Goal: Contribute content: Add original content to the website for others to see

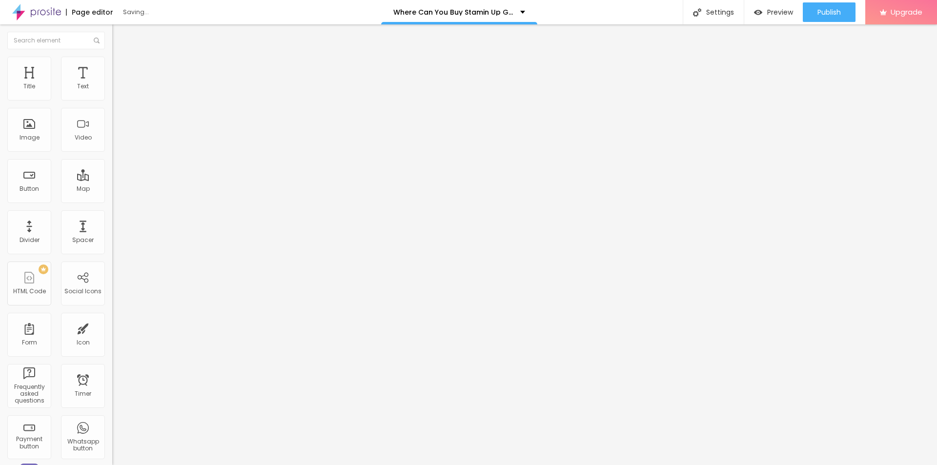
click at [112, 84] on span "Add image" at bounding box center [132, 80] width 40 height 8
click at [112, 99] on input "text" at bounding box center [170, 94] width 117 height 10
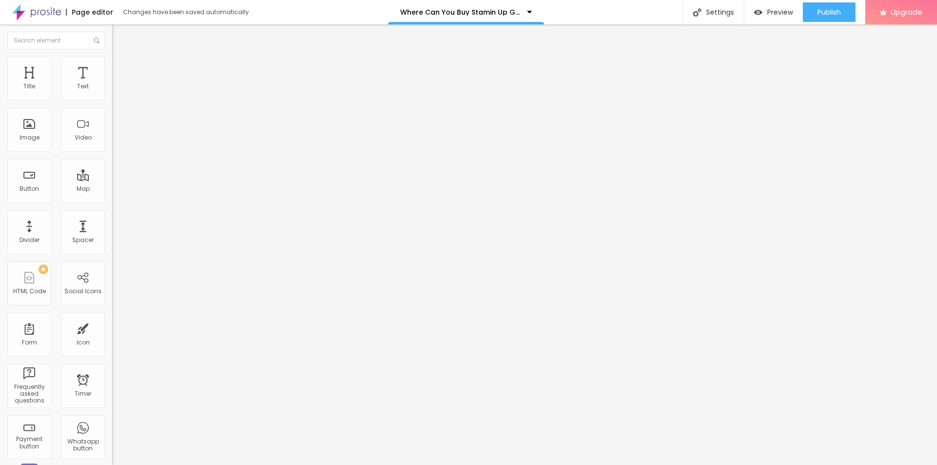
click at [112, 99] on input "text" at bounding box center [170, 94] width 117 height 10
paste input "Stamin Up Gummies [GEOGRAPHIC_DATA]"
type input "Stamin Up Gummies [GEOGRAPHIC_DATA]"
click at [112, 200] on input "https://" at bounding box center [170, 195] width 117 height 10
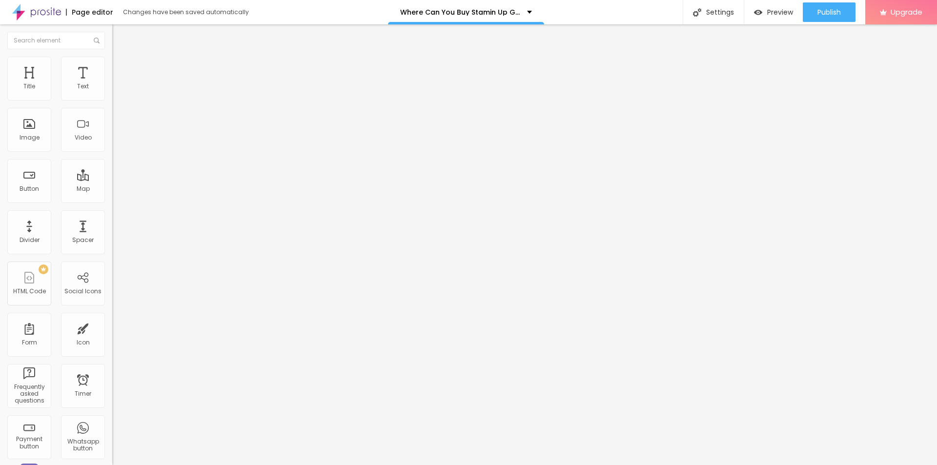
paste input "[DOMAIN_NAME][URL]"
type input "[URL][DOMAIN_NAME]"
click at [112, 57] on img at bounding box center [116, 61] width 9 height 9
type input "95"
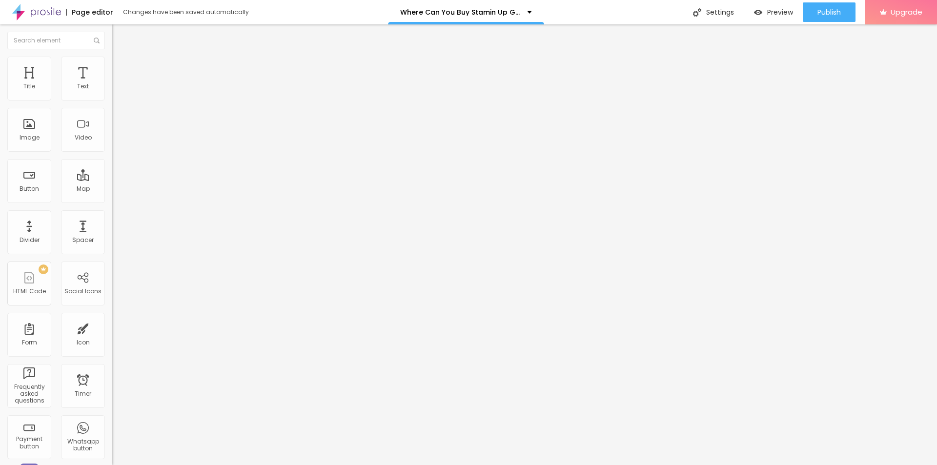
type input "90"
type input "85"
type input "75"
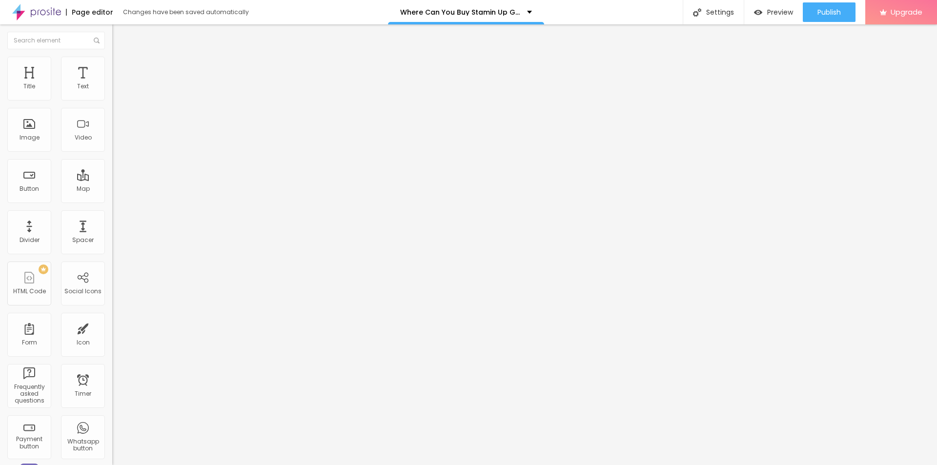
type input "75"
type input "70"
type input "65"
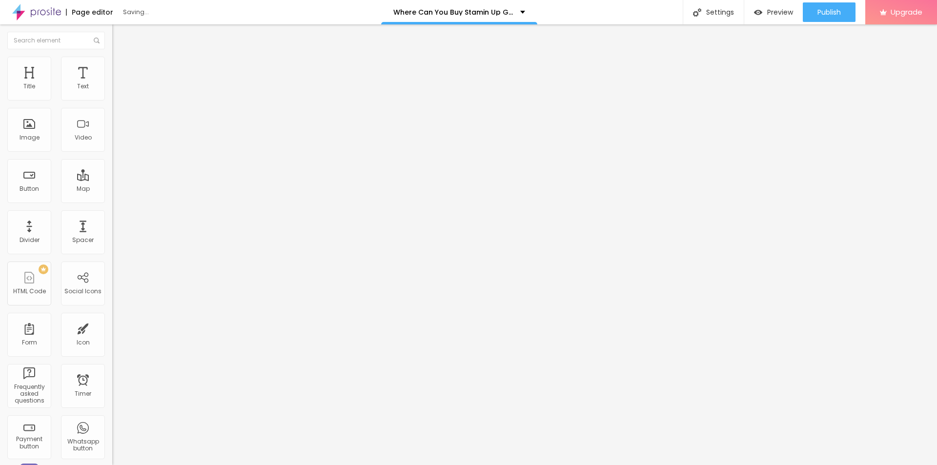
type input "60"
type input "55"
type input "50"
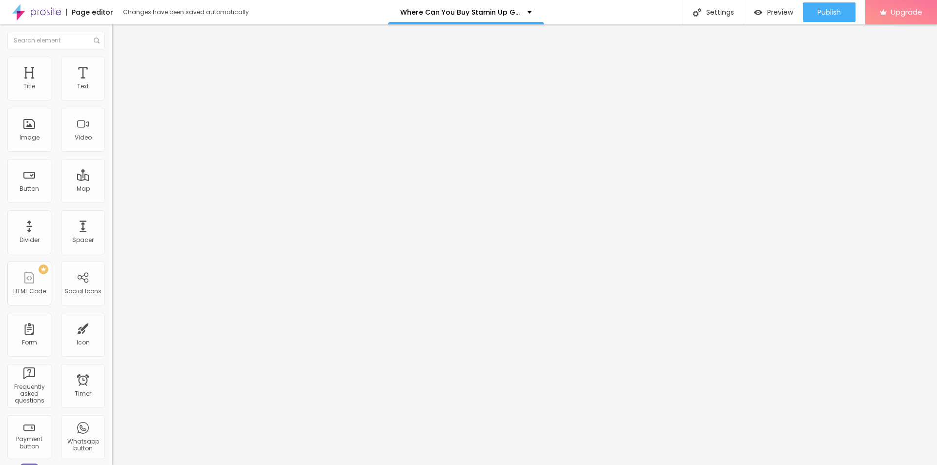
drag, startPoint x: 98, startPoint y: 102, endPoint x: 51, endPoint y: 100, distance: 46.9
type input "50"
click at [112, 100] on input "range" at bounding box center [143, 96] width 63 height 8
click at [112, 92] on span "Heading 2" at bounding box center [134, 86] width 44 height 12
click at [112, 84] on span "Heading 1" at bounding box center [136, 77] width 48 height 14
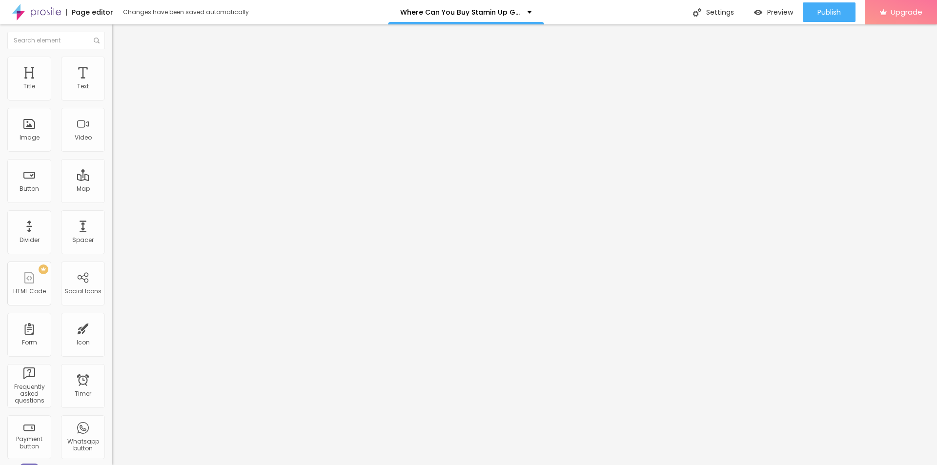
click at [112, 57] on li "Advanced" at bounding box center [168, 62] width 112 height 10
type input "28"
type input "29"
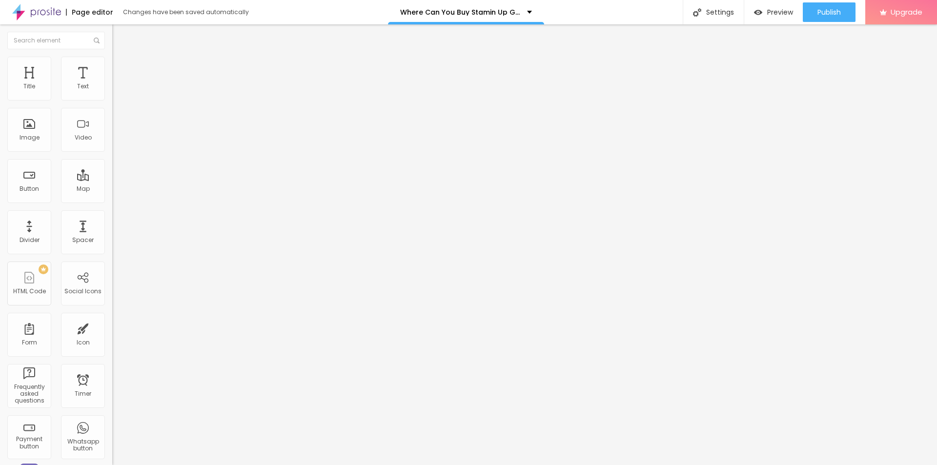
type input "33"
type input "34"
type input "35"
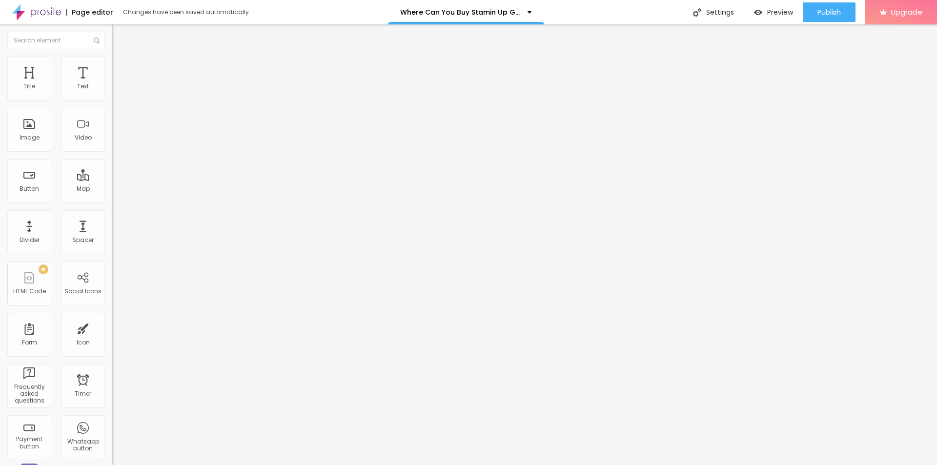
type input "35"
type input "25"
type input "15"
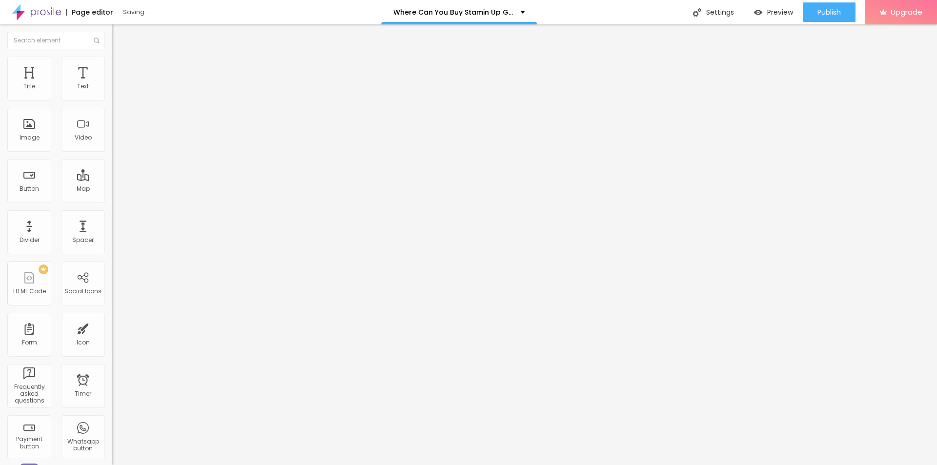
type input "13"
type input "12"
type input "10"
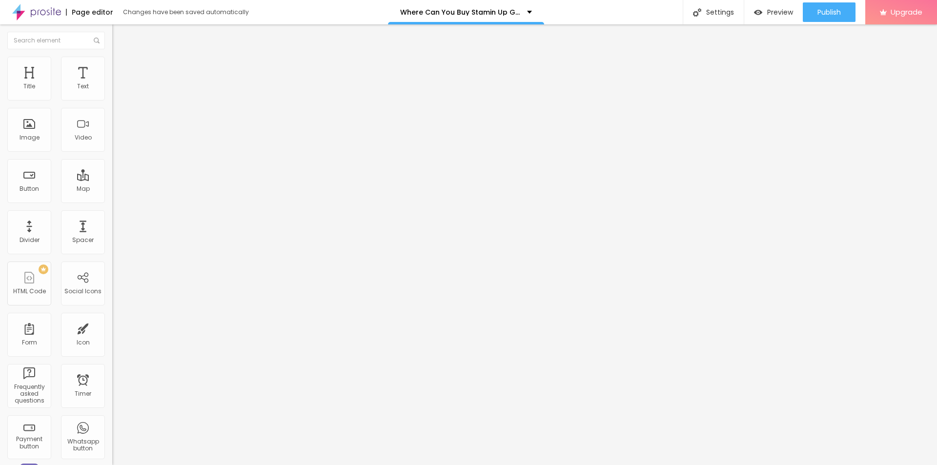
type input "10"
type input "8"
click at [112, 179] on input "range" at bounding box center [143, 183] width 63 height 8
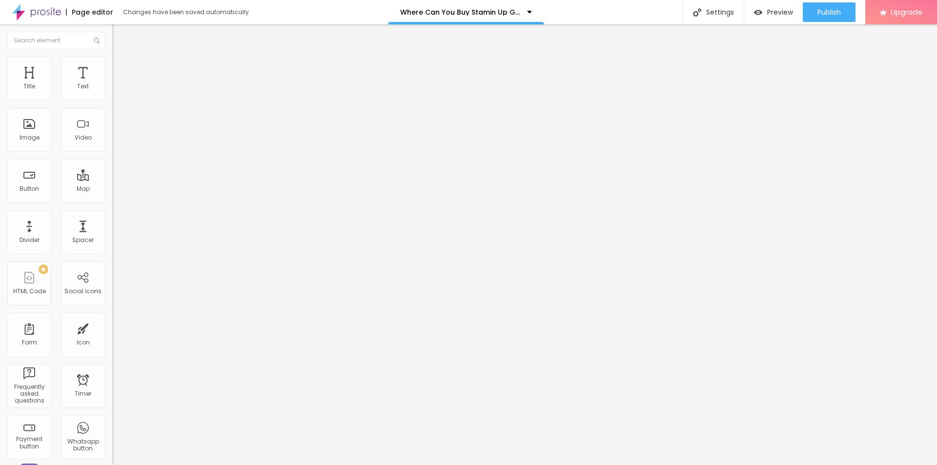
click at [112, 57] on li "Style" at bounding box center [168, 52] width 112 height 10
click at [112, 144] on button "button" at bounding box center [119, 139] width 14 height 10
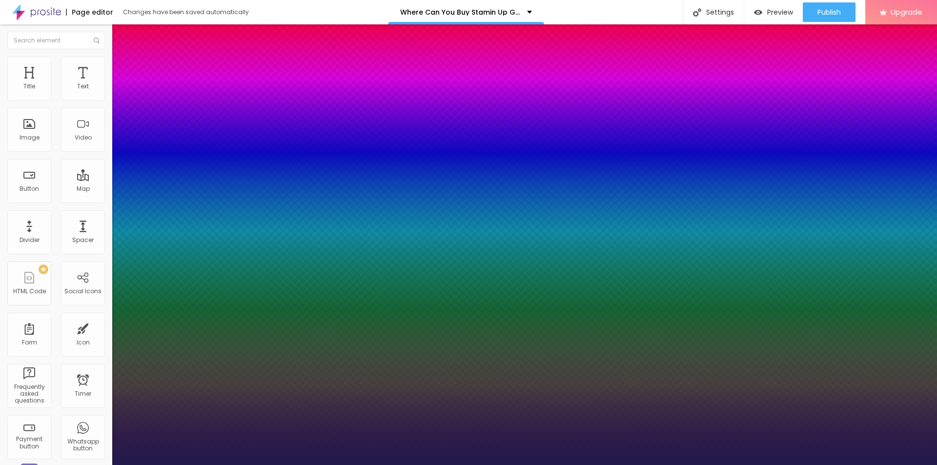
type input "1"
type input "17"
type input "1"
type input "19"
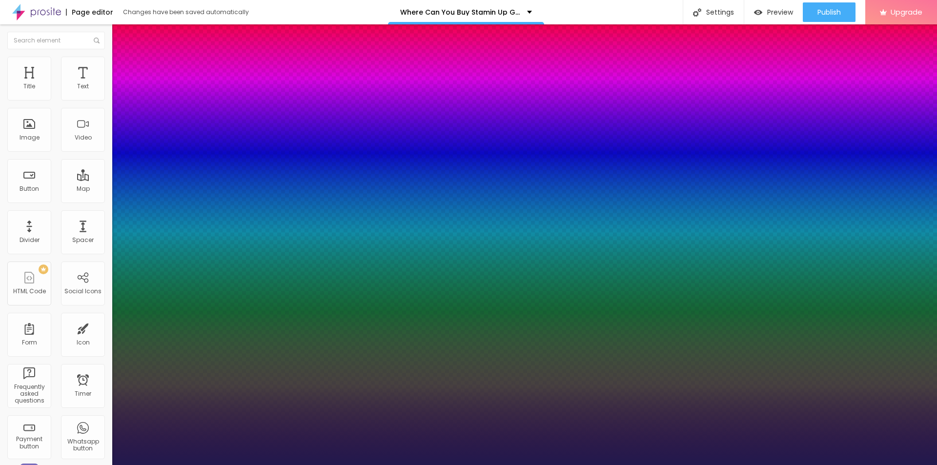
type input "19"
type input "1"
type input "20"
type input "1"
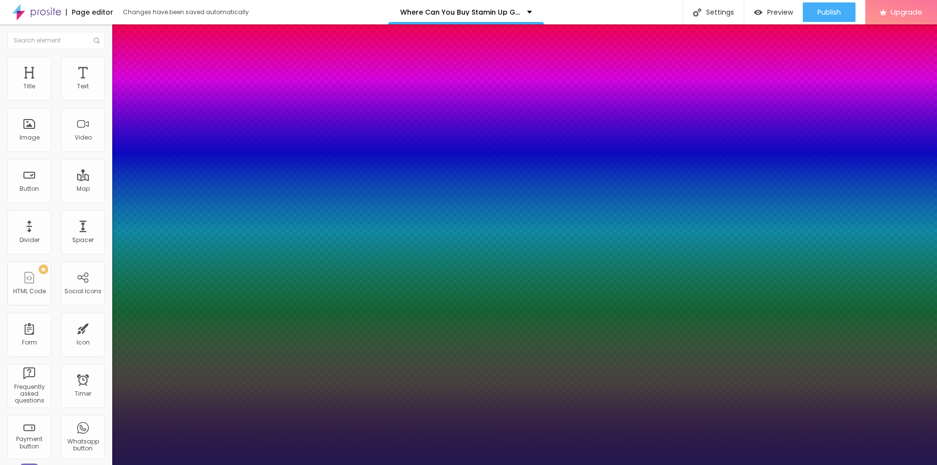
type input "26"
type input "1"
type input "33"
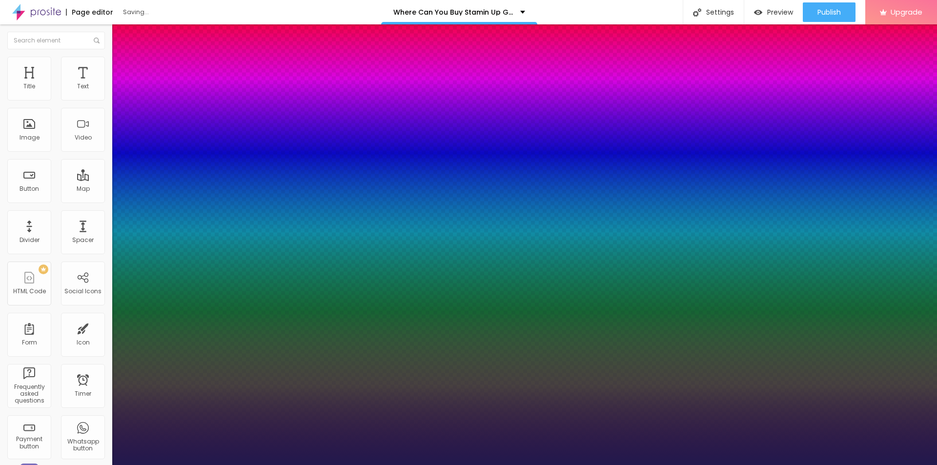
type input "1"
type input "34"
type input "1"
type input "33"
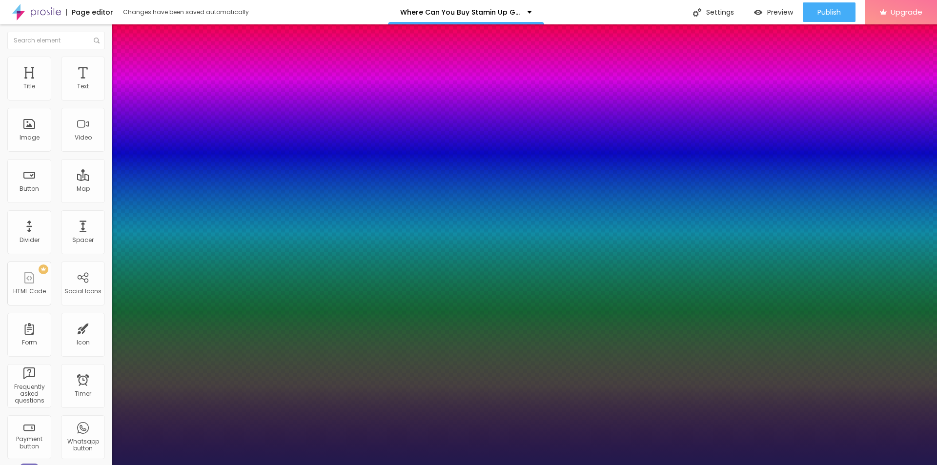
type input "33"
type input "1"
type input "32"
type input "1"
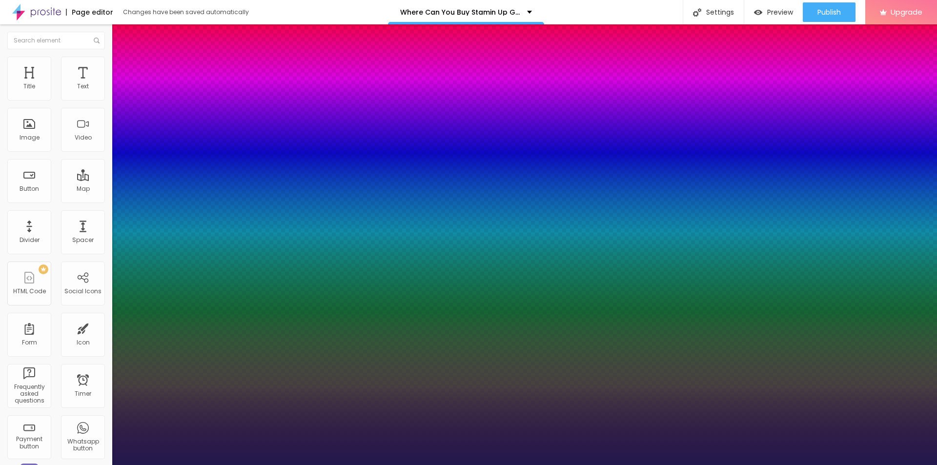
type input "31"
type input "1"
type input "29"
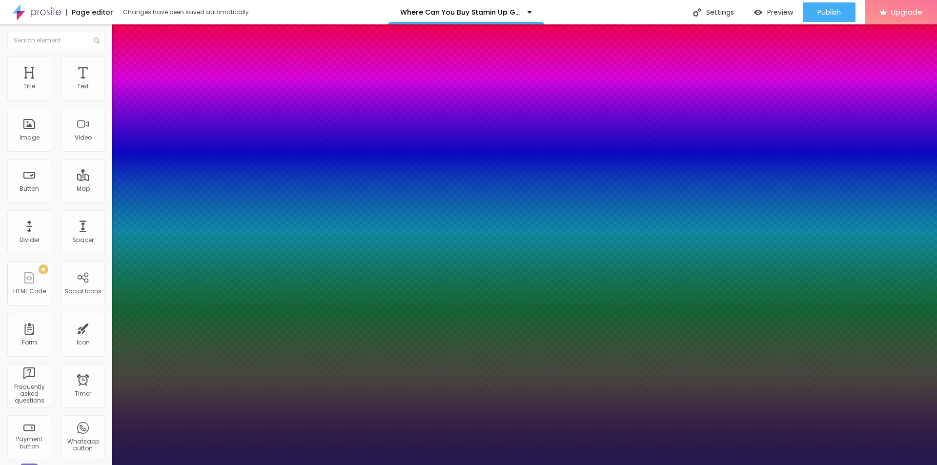
type input "1"
type input "30"
type input "1"
drag, startPoint x: 132, startPoint y: 275, endPoint x: 142, endPoint y: 273, distance: 10.9
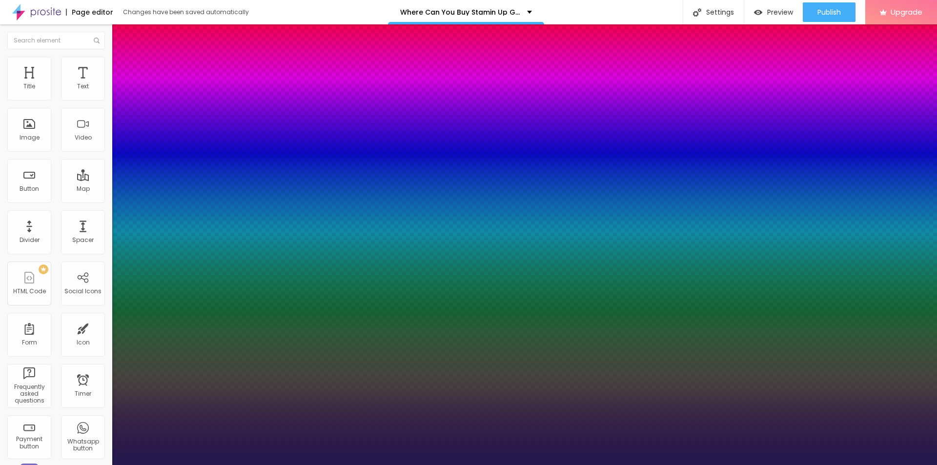
type input "30"
type input "1"
type input "0.5"
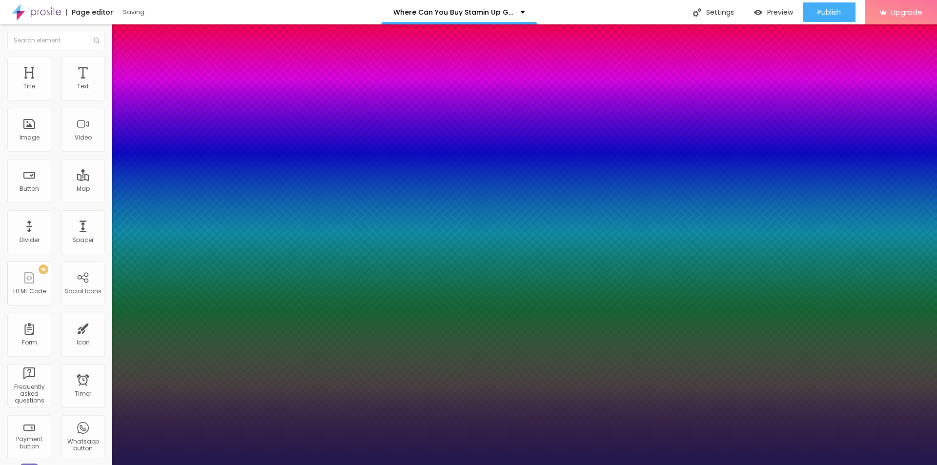
type input "1"
type input "1.2"
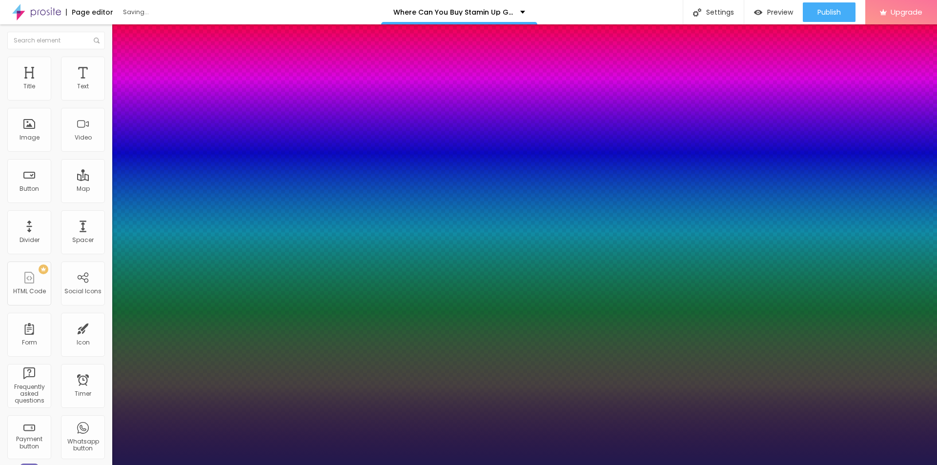
type input "1.2"
type input "1"
type input "1.3"
type input "1"
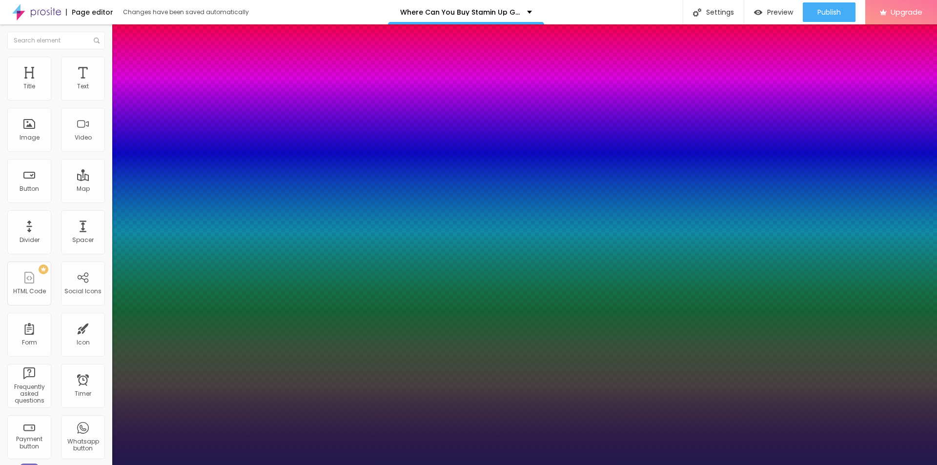
type input "0.5"
type input "1"
type input "0.2"
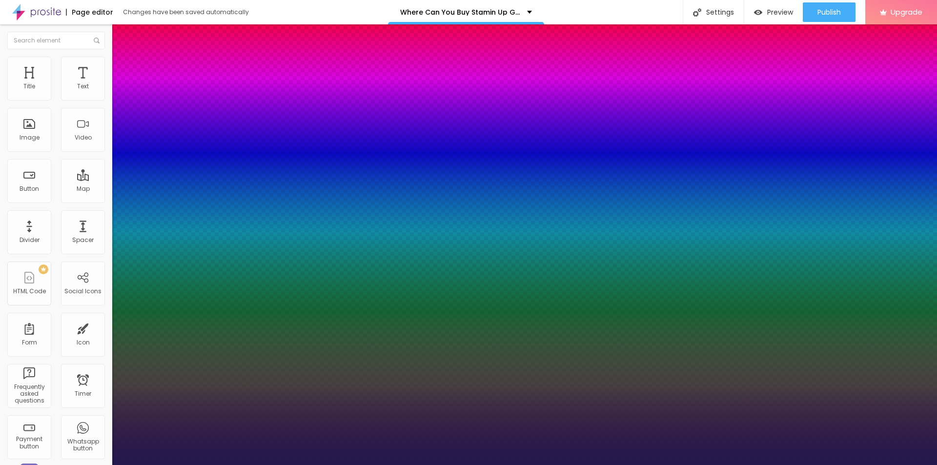
type input "1"
type input "0.2"
type input "3"
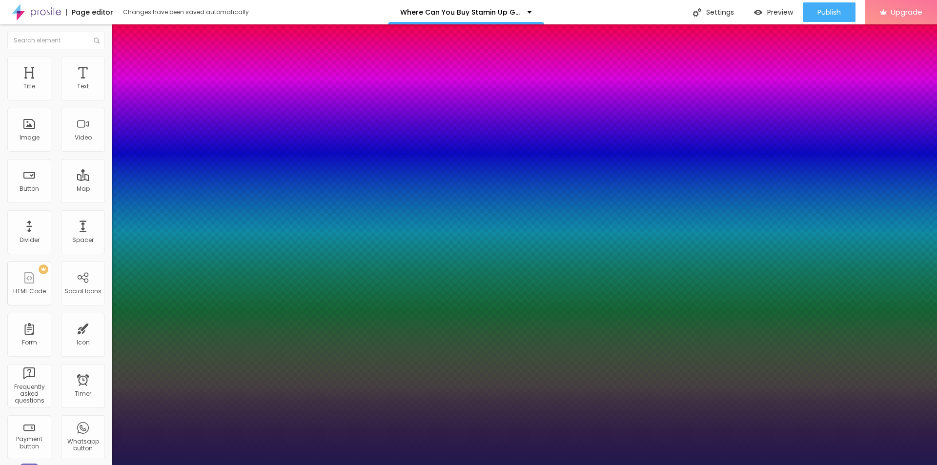
type input "3"
type input "1.2"
type input "1.1"
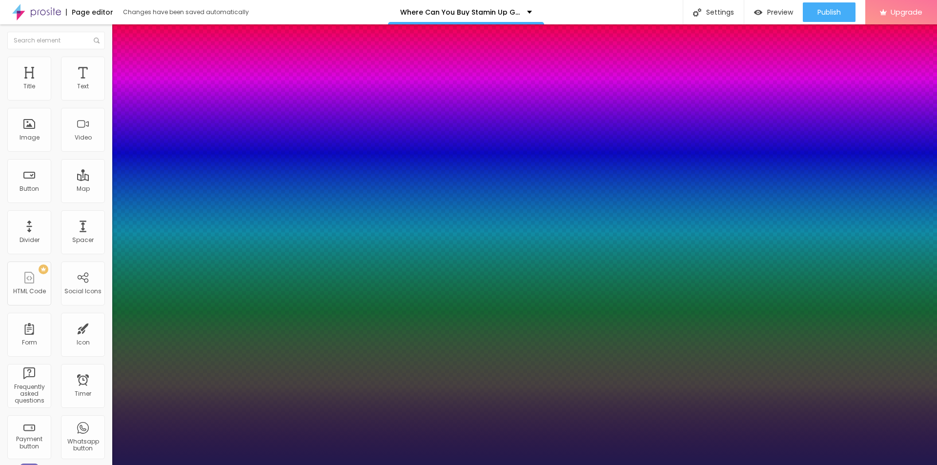
type input "1.1"
type input "1"
type input "1.1"
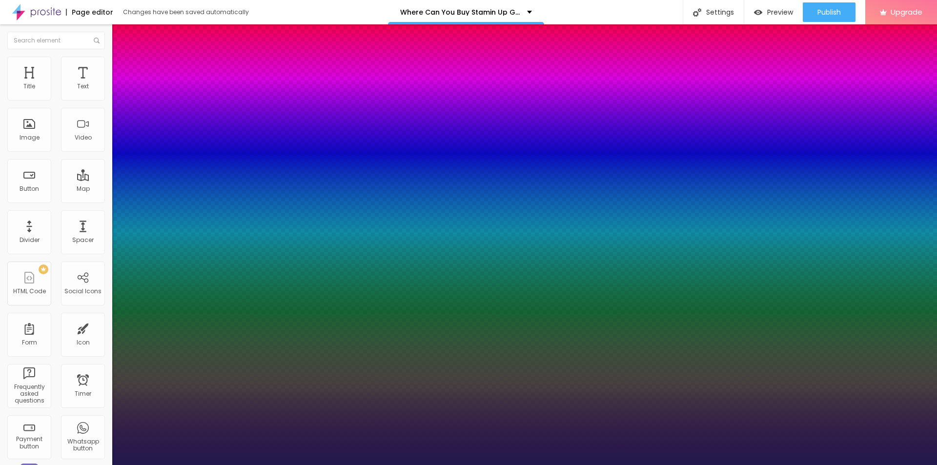
type input "1.2"
type input "1.3"
type input "1.4"
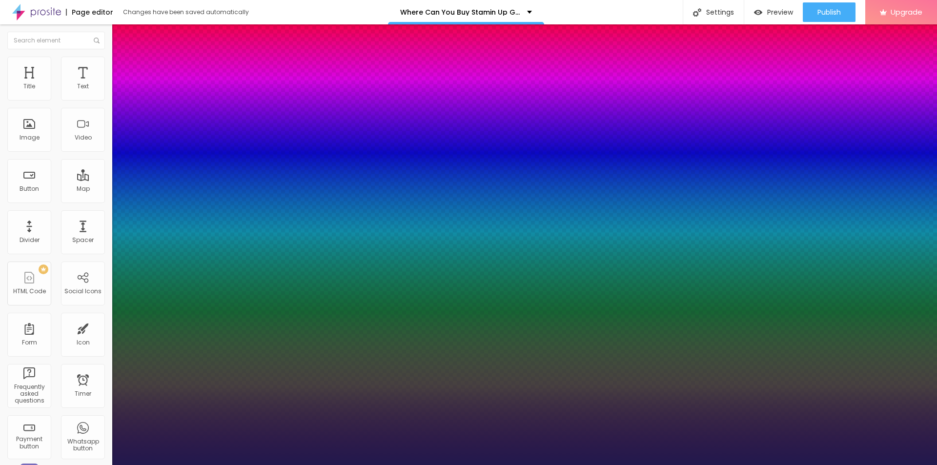
type input "1.4"
drag, startPoint x: 158, startPoint y: 344, endPoint x: 168, endPoint y: 348, distance: 11.6
type input "1.4"
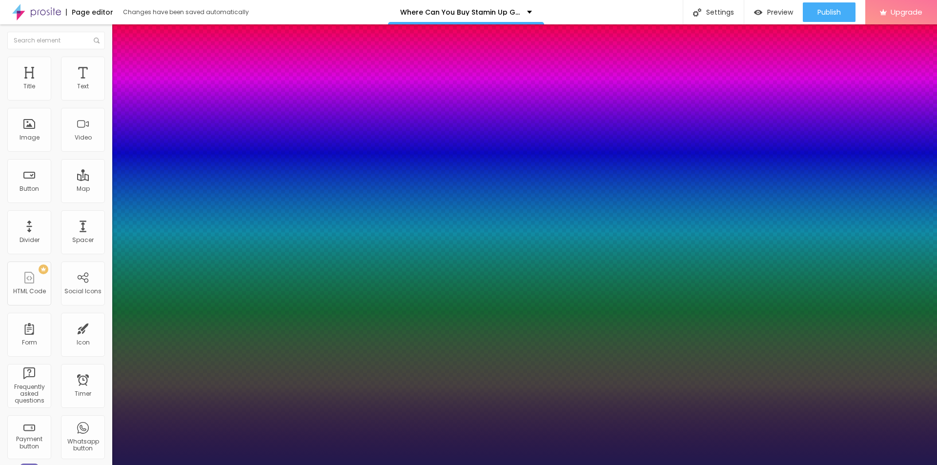
click at [209, 378] on div at bounding box center [468, 232] width 937 height 465
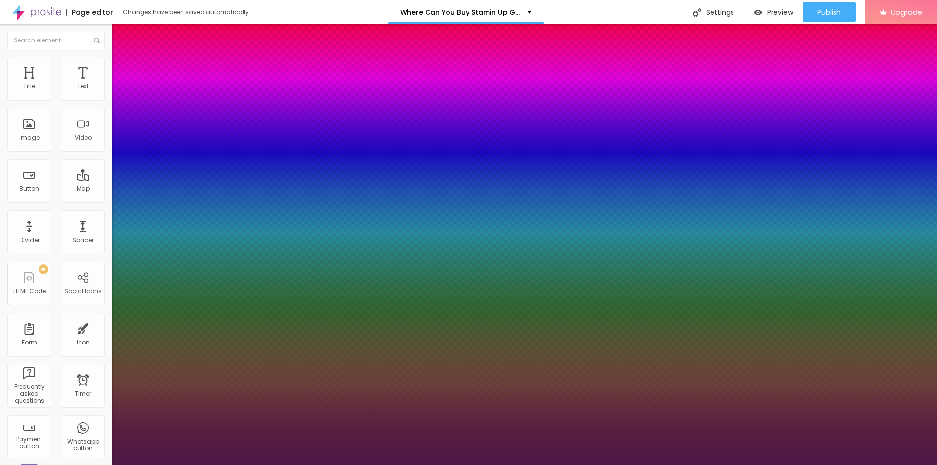
click at [207, 385] on div at bounding box center [468, 232] width 937 height 465
click at [190, 379] on div at bounding box center [468, 232] width 937 height 465
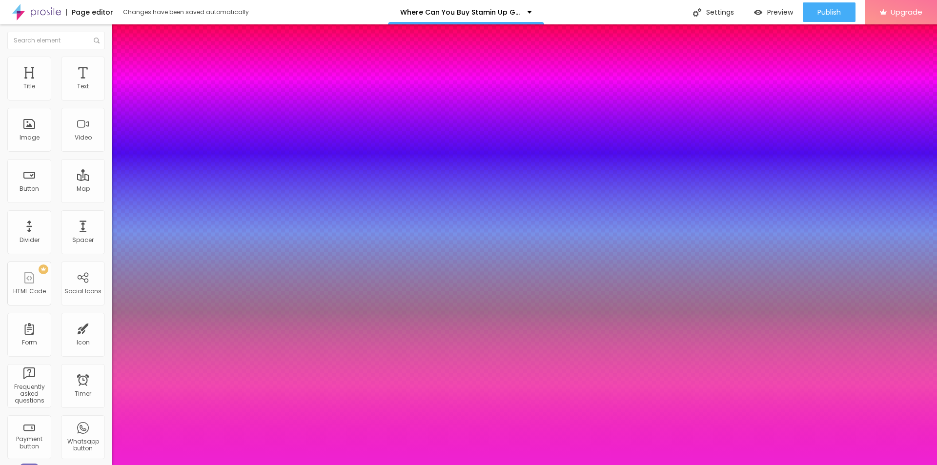
click at [205, 378] on div at bounding box center [468, 232] width 937 height 465
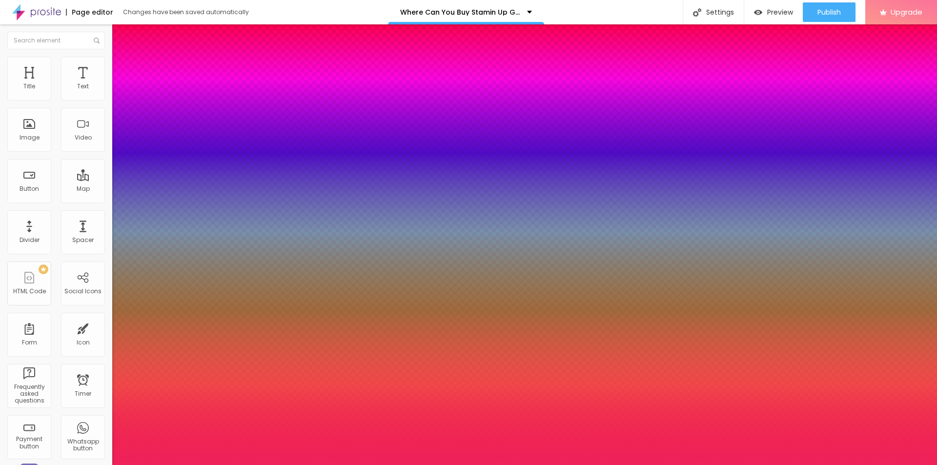
type input "#EF2259"
click at [193, 381] on div at bounding box center [468, 232] width 937 height 465
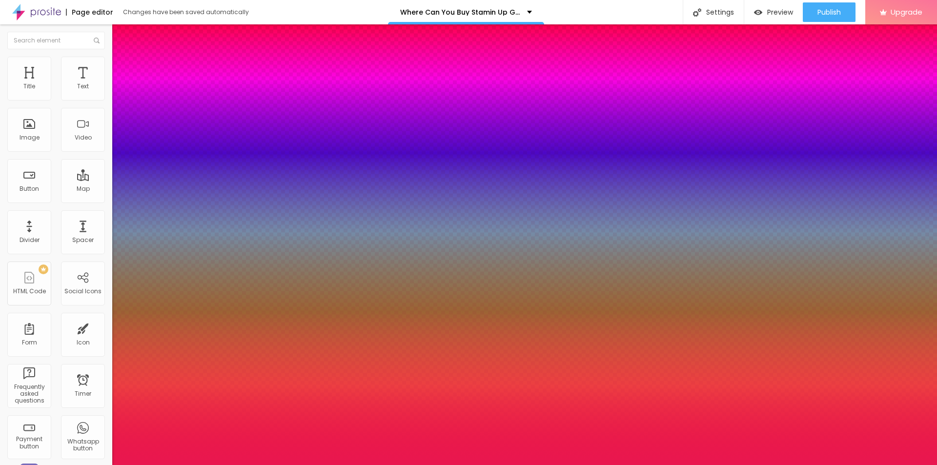
click at [491, 464] on div at bounding box center [468, 465] width 937 height 0
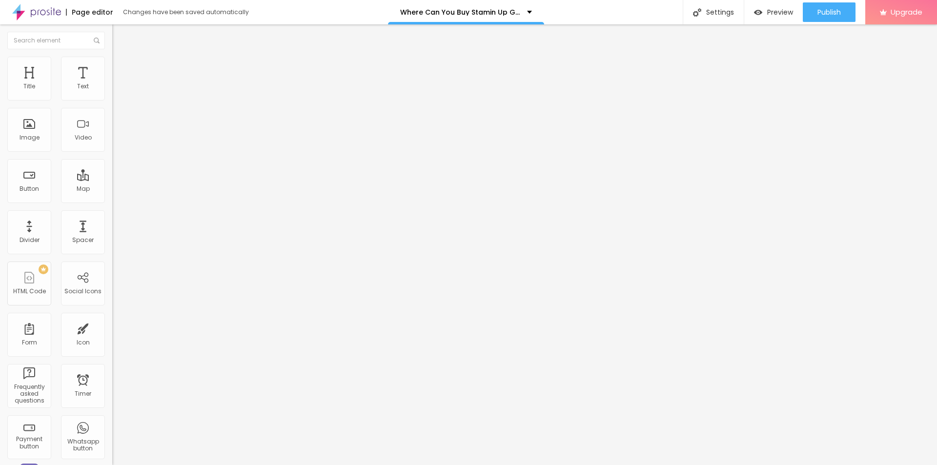
click at [116, 91] on icon "button" at bounding box center [119, 88] width 6 height 6
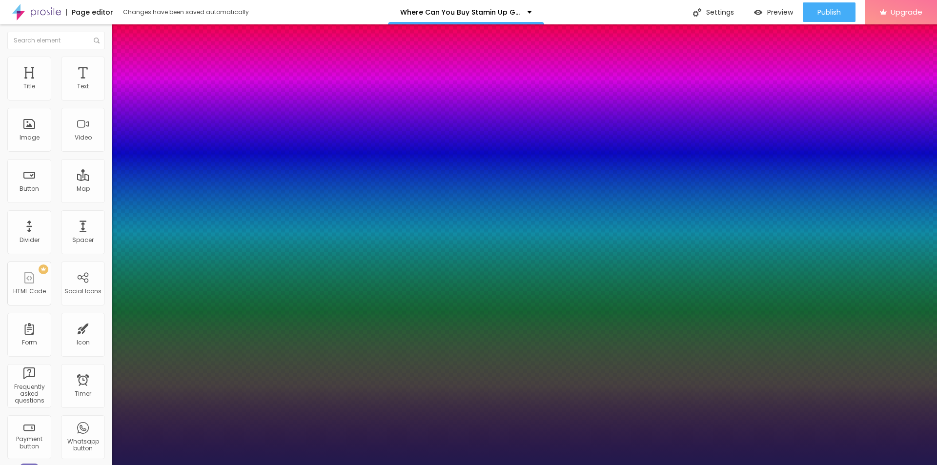
type input "16"
type input "1"
type input "18"
type input "1"
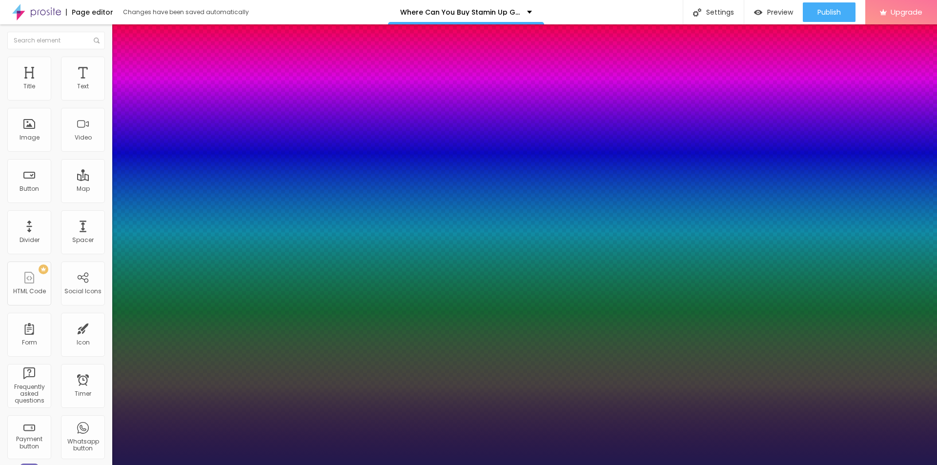
type input "19"
type input "1"
type input "20"
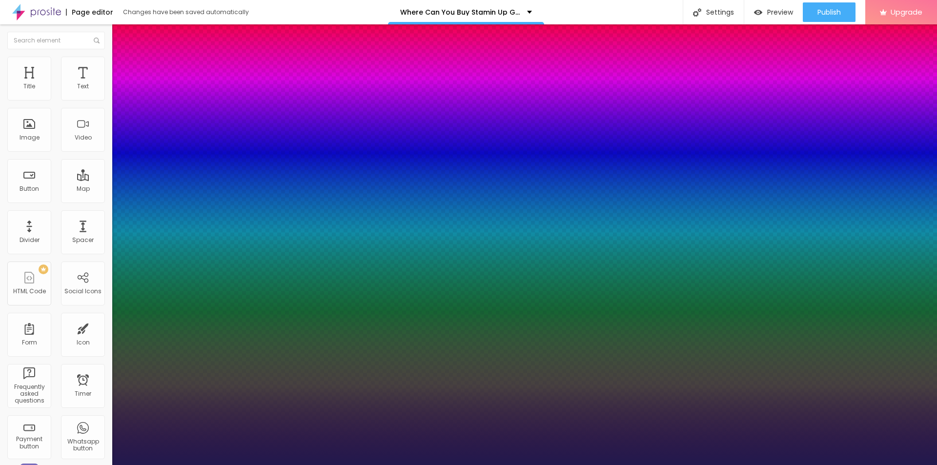
type input "1"
type input "22"
type input "1"
type input "23"
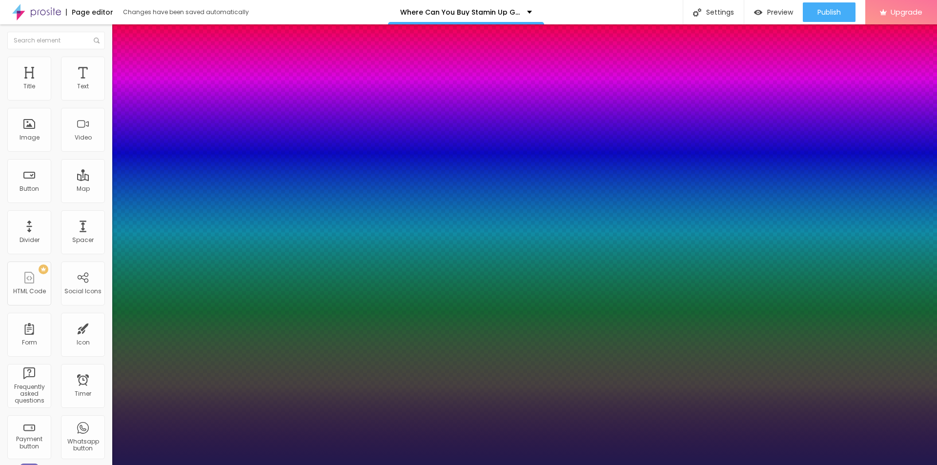
type input "23"
type input "1"
drag, startPoint x: 130, startPoint y: 166, endPoint x: 137, endPoint y: 168, distance: 7.1
type input "23"
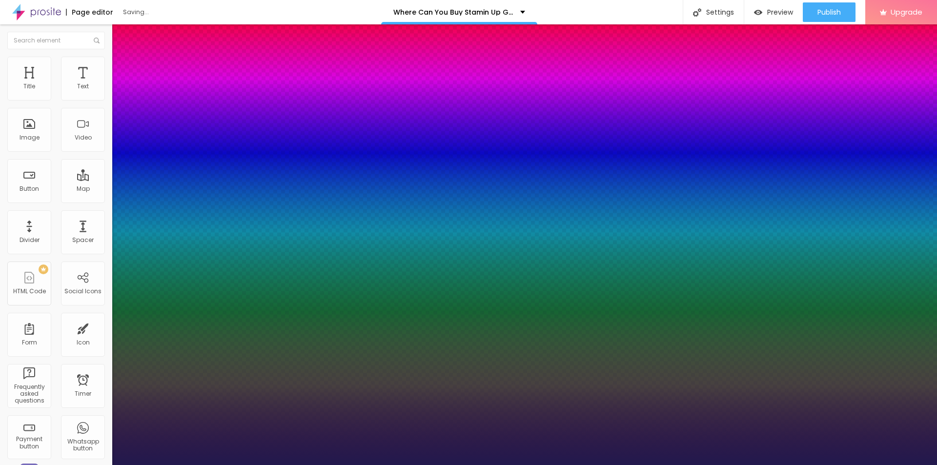
click at [400, 464] on div at bounding box center [468, 465] width 937 height 0
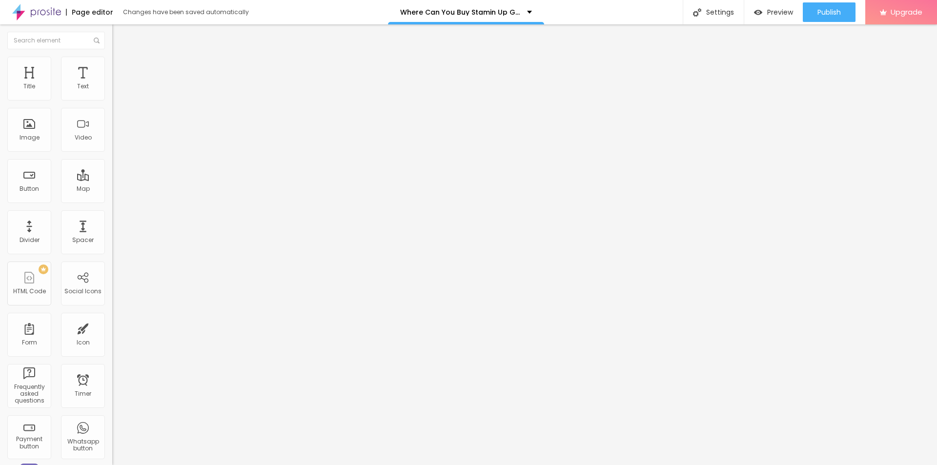
click at [112, 94] on button "button" at bounding box center [119, 88] width 14 height 10
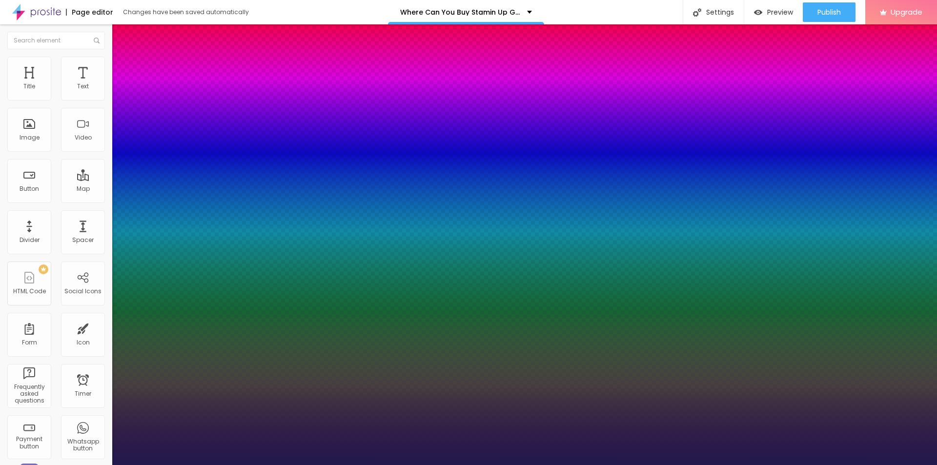
type input "1"
type input "14"
type input "1"
type input "15"
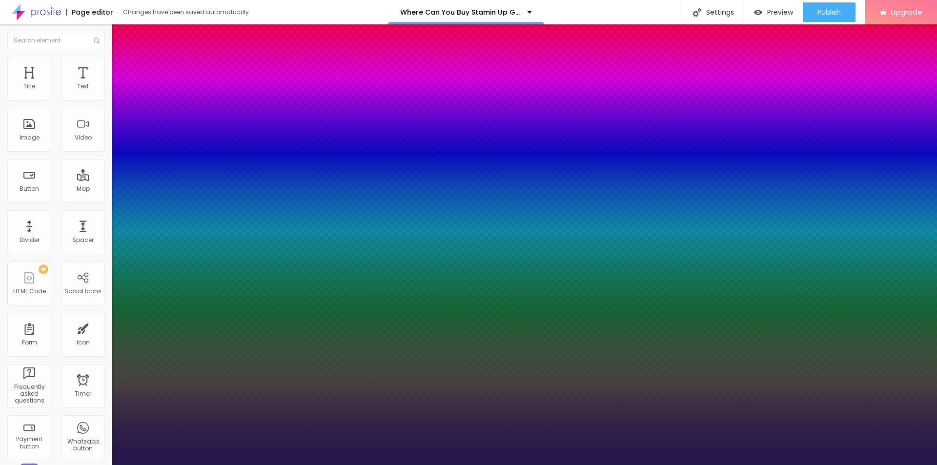
type input "15"
type input "1"
type input "17"
type input "1"
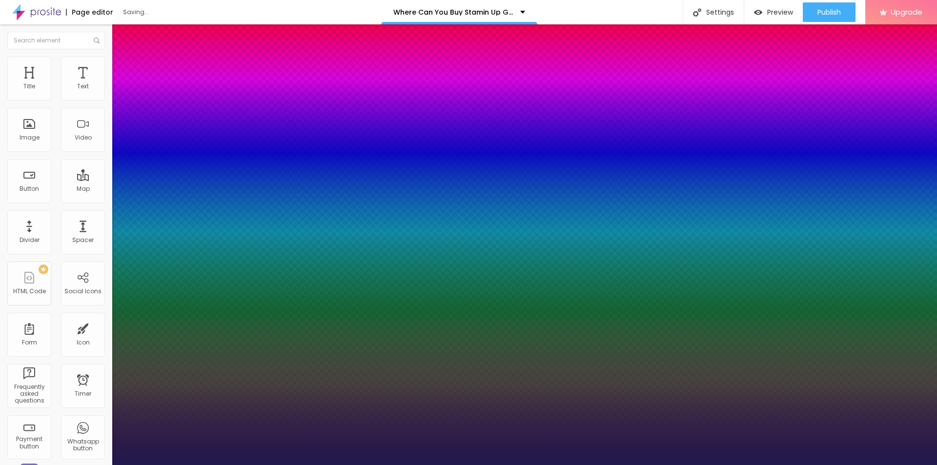
type input "15"
type input "1"
type input "15"
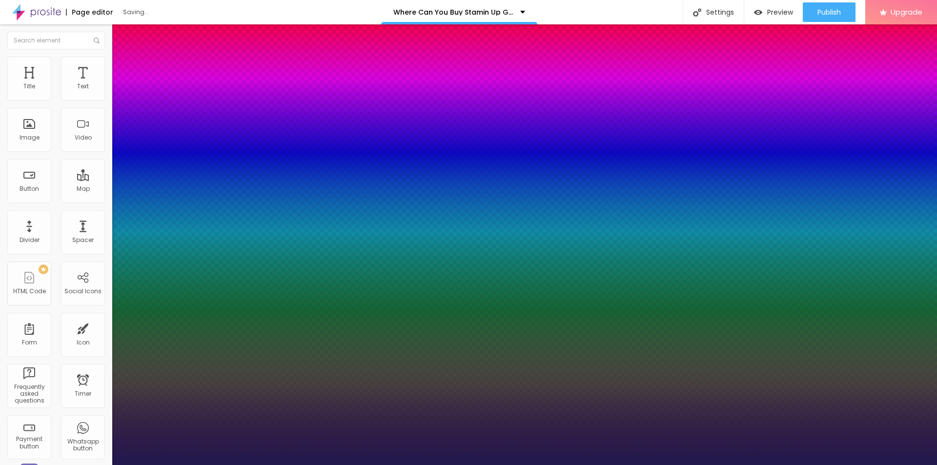
type input "1"
type input "0.1"
type input "1"
type input "0.3"
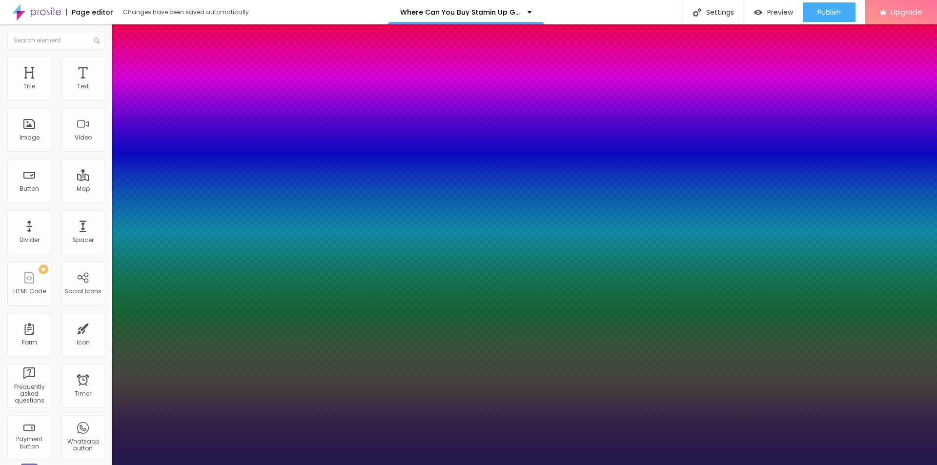
type input "0.3"
type input "1"
type input "0.4"
type input "1"
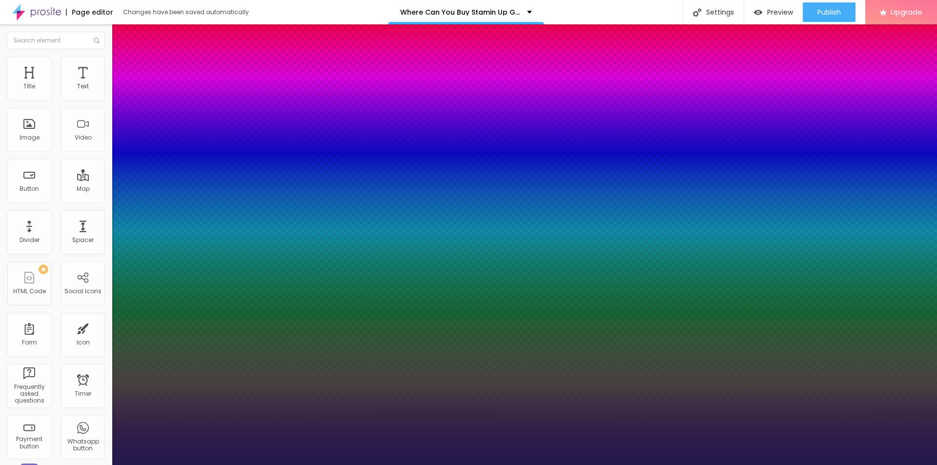
type input "0.5"
type input "1"
type input "0.6"
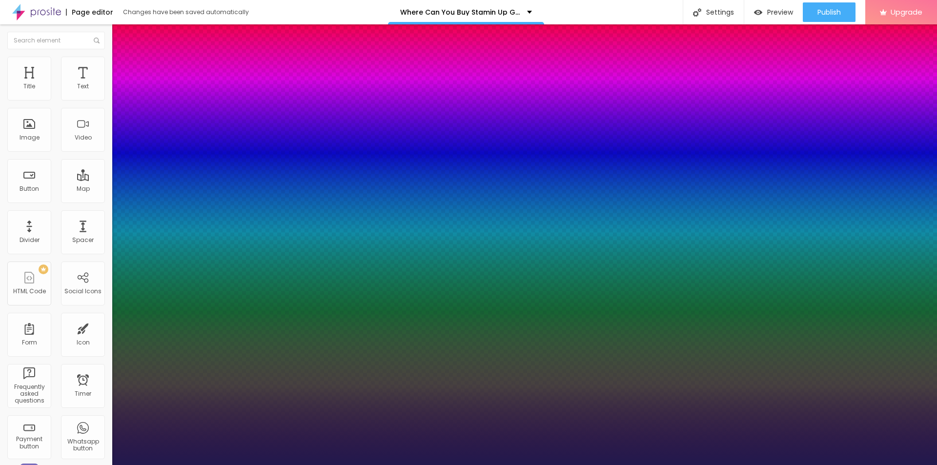
type input "1"
type input "0.5"
type input "1"
type input "0.5"
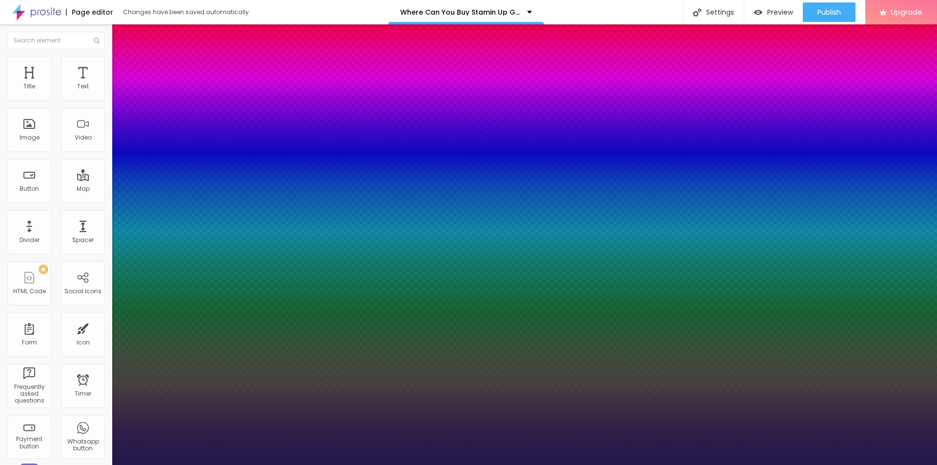
type input "0"
type input "1"
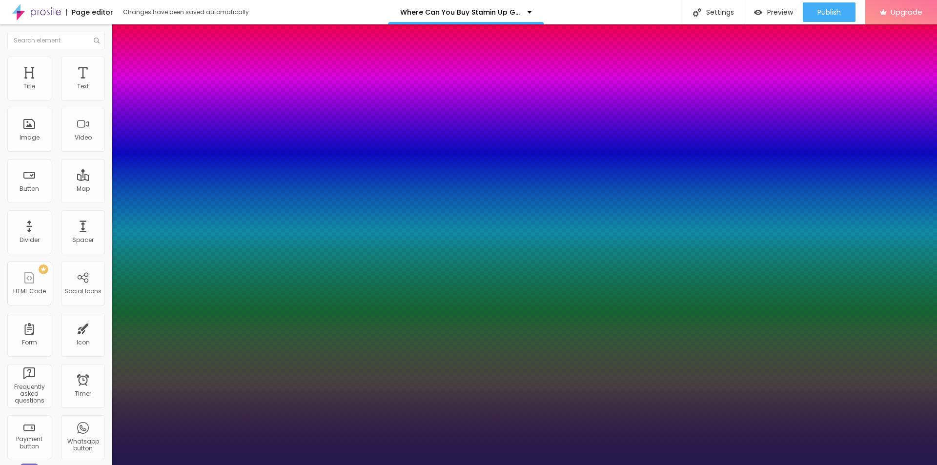
type input "2"
type input "3"
type input "4"
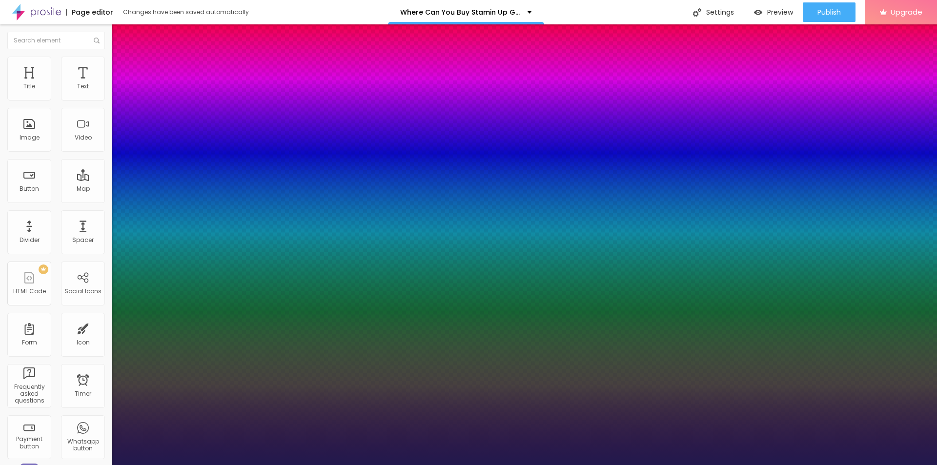
type input "4"
type input "1"
type input "0"
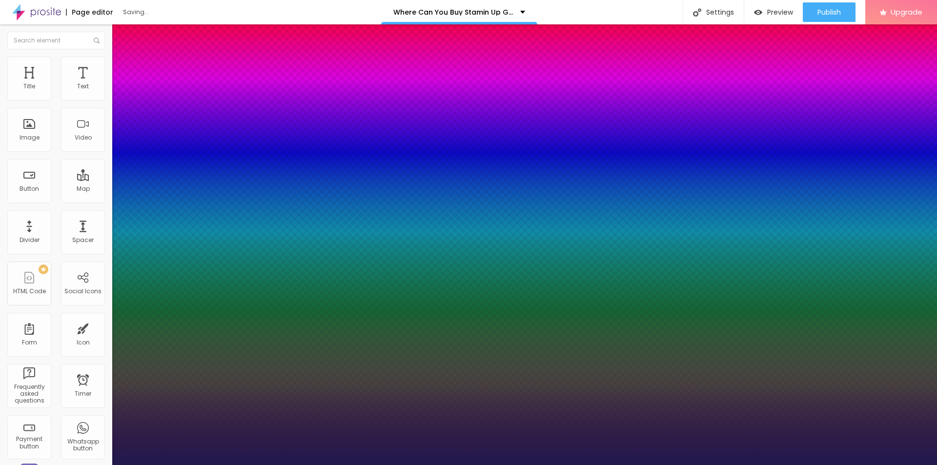
type input "1"
type input "2"
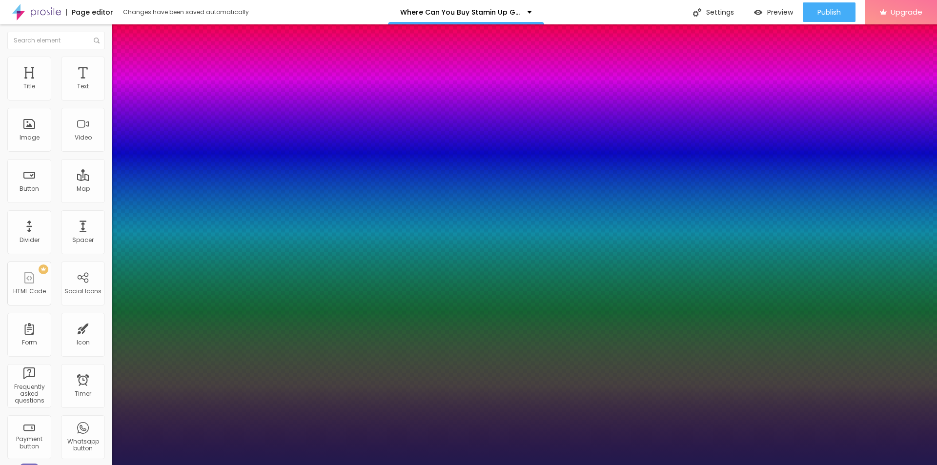
type input "1.2"
type input "1.1"
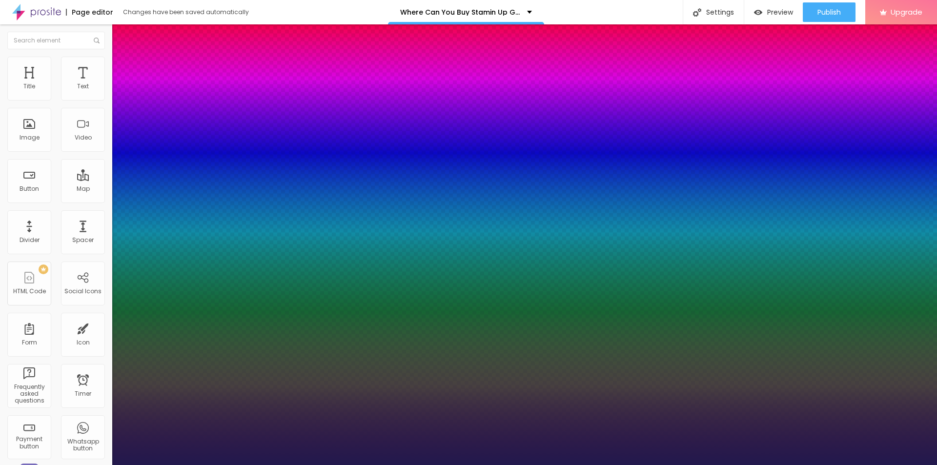
type input "1.2"
type input "1.3"
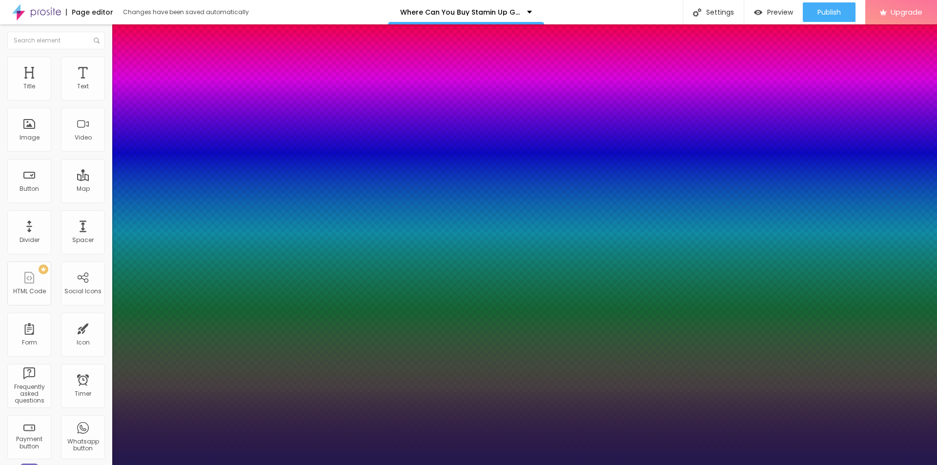
click at [295, 464] on div at bounding box center [468, 465] width 937 height 0
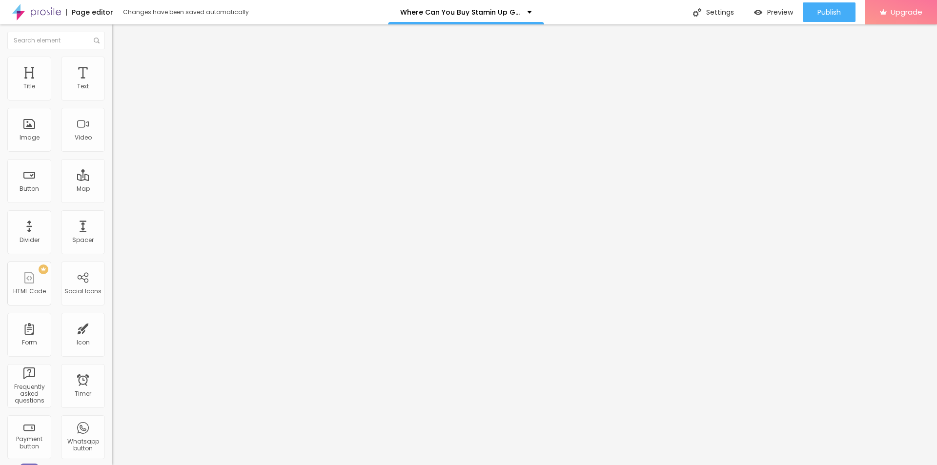
click at [112, 122] on button "button" at bounding box center [119, 121] width 14 height 10
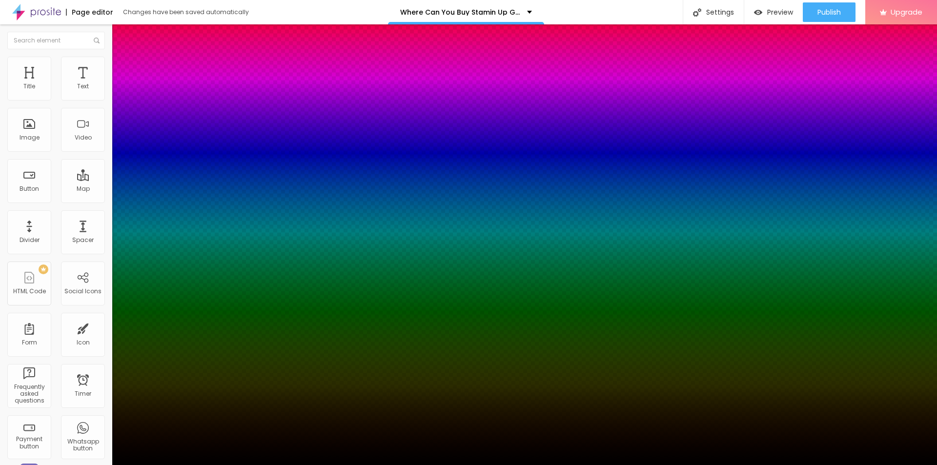
click at [172, 464] on div at bounding box center [468, 471] width 937 height 0
click at [147, 211] on div at bounding box center [468, 232] width 937 height 465
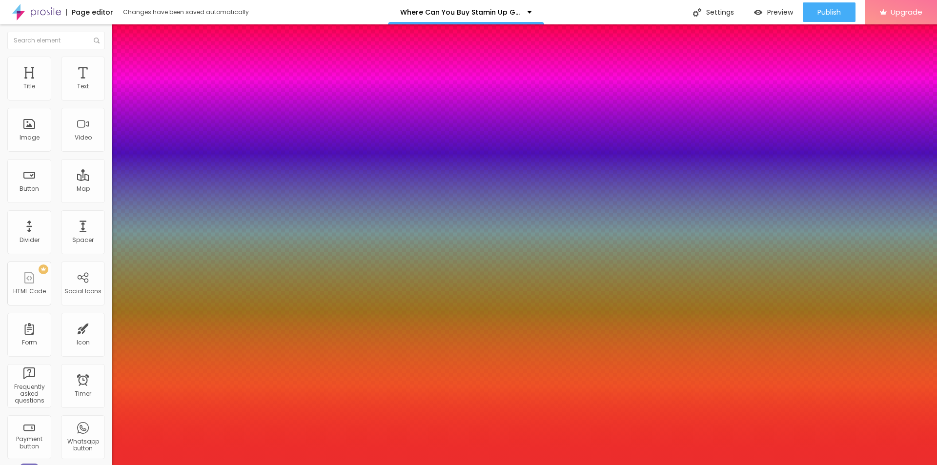
click at [149, 200] on div at bounding box center [468, 232] width 937 height 465
type input "#EC2D2D"
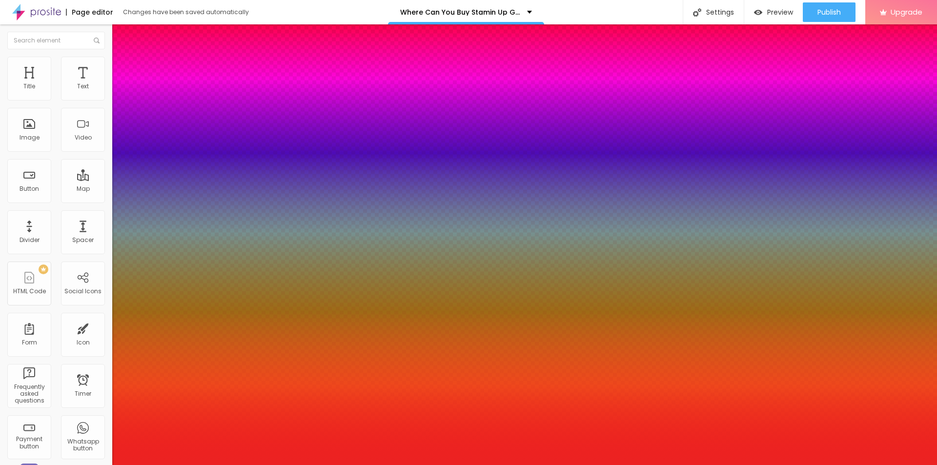
click at [152, 200] on div at bounding box center [468, 232] width 937 height 465
click at [170, 464] on div at bounding box center [468, 465] width 937 height 0
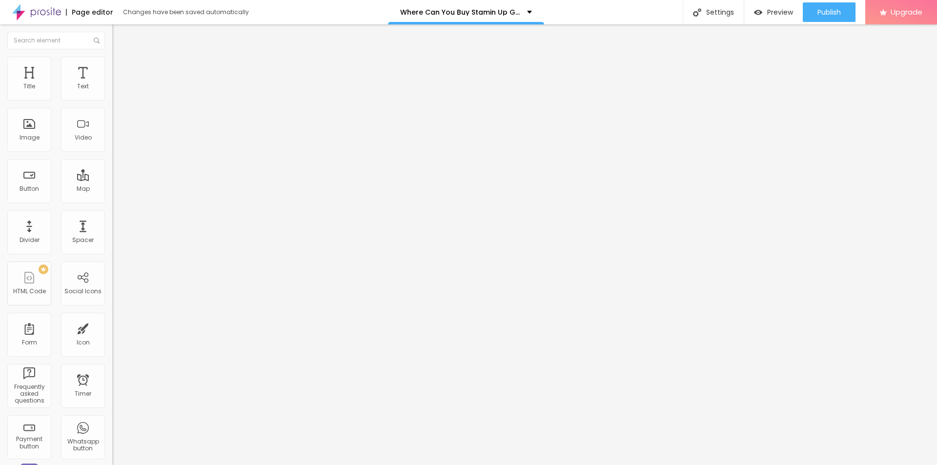
click at [120, 87] on icon "button" at bounding box center [121, 86] width 2 height 2
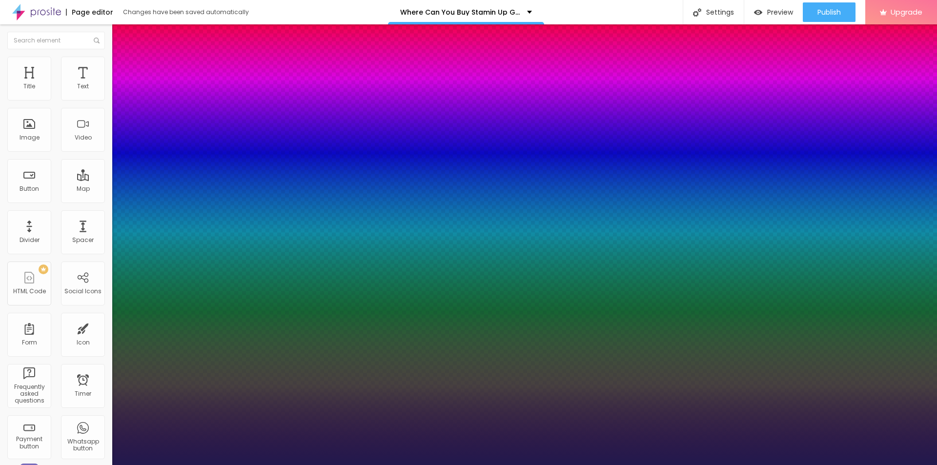
type input "1.2"
click at [319, 464] on div at bounding box center [468, 465] width 937 height 0
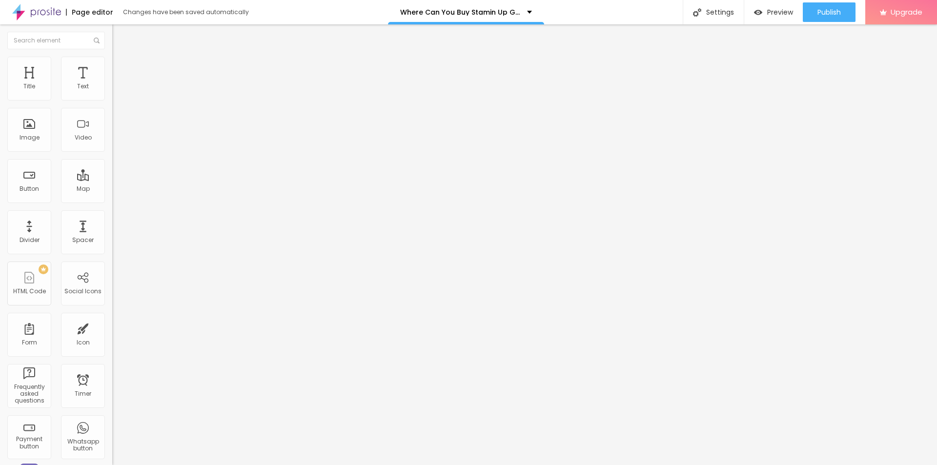
click at [121, 67] on span "Advanced" at bounding box center [137, 63] width 32 height 8
click at [112, 318] on input "range" at bounding box center [143, 322] width 63 height 8
drag, startPoint x: 32, startPoint y: 114, endPoint x: 27, endPoint y: 118, distance: 5.6
click at [112, 318] on input "range" at bounding box center [143, 322] width 63 height 8
click at [120, 36] on img "button" at bounding box center [124, 36] width 8 height 8
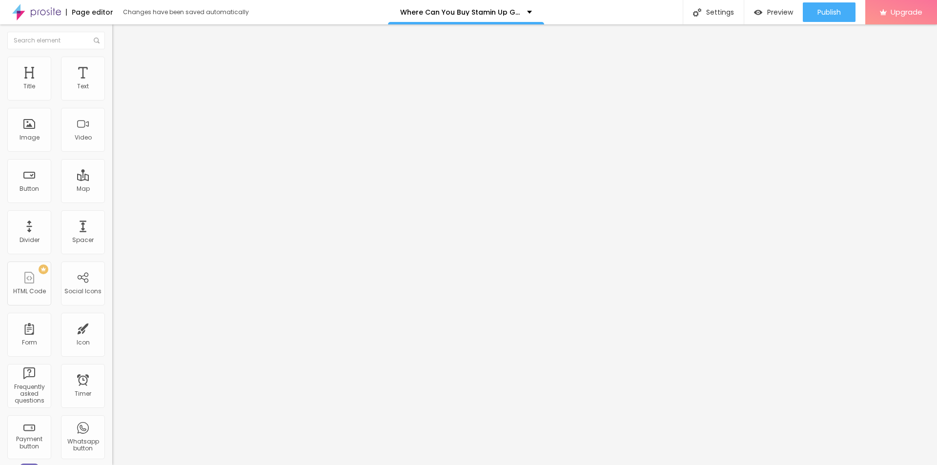
click at [112, 31] on button "Edit Button" at bounding box center [168, 35] width 112 height 22
click at [70, 283] on div "Social Icons" at bounding box center [83, 283] width 44 height 44
click at [112, 90] on div "TikTok" at bounding box center [168, 91] width 112 height 30
click at [112, 122] on div "TikTok" at bounding box center [168, 113] width 112 height 18
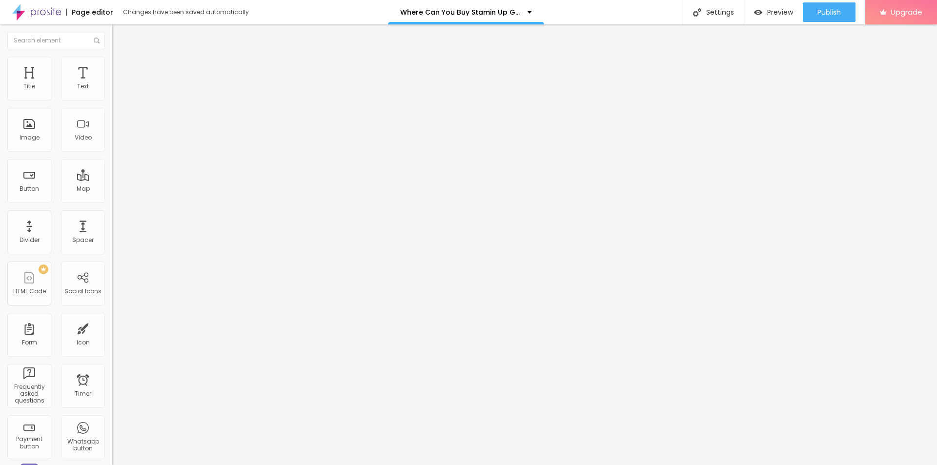
click at [112, 332] on input "text" at bounding box center [170, 337] width 117 height 10
click at [118, 213] on div "WhatsApp" at bounding box center [168, 267] width 101 height 108
click at [112, 332] on input "text" at bounding box center [170, 337] width 117 height 10
paste input "[URL][DOMAIN_NAME]"
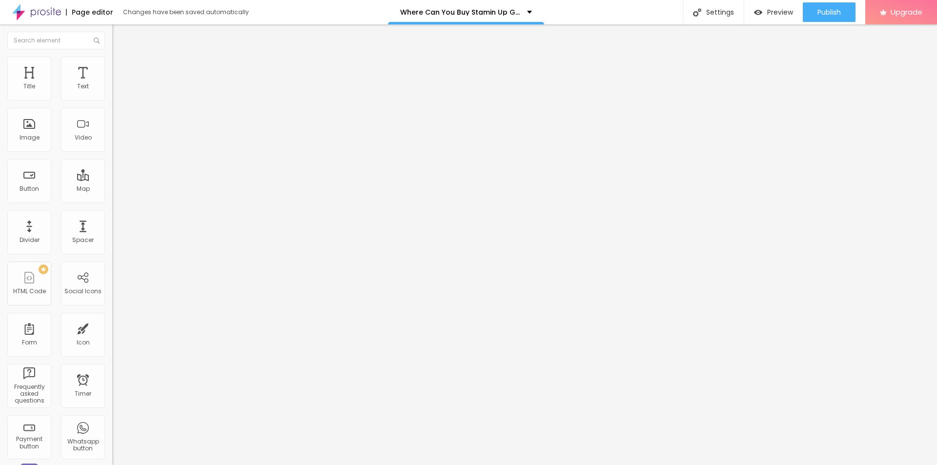
click at [112, 354] on div "Open in new tab" at bounding box center [168, 356] width 112 height 5
paste input "[DOMAIN_NAME][URL]"
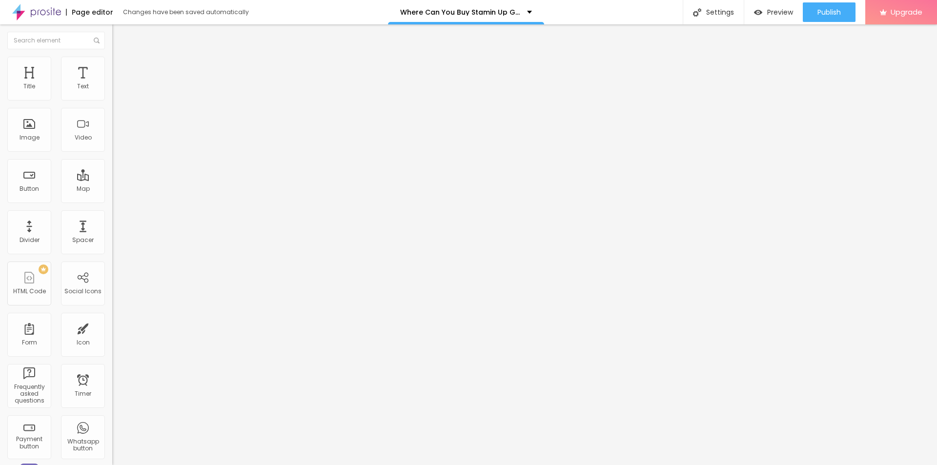
paste input "[DOMAIN_NAME][URL]"
click at [112, 289] on div "Edit Social Icons Content Style Advanced Youtube Social Youtube URL address [UR…" at bounding box center [168, 244] width 112 height 440
click at [112, 89] on div "Youtube" at bounding box center [168, 143] width 112 height 135
click at [118, 213] on div "Youtube" at bounding box center [168, 267] width 101 height 108
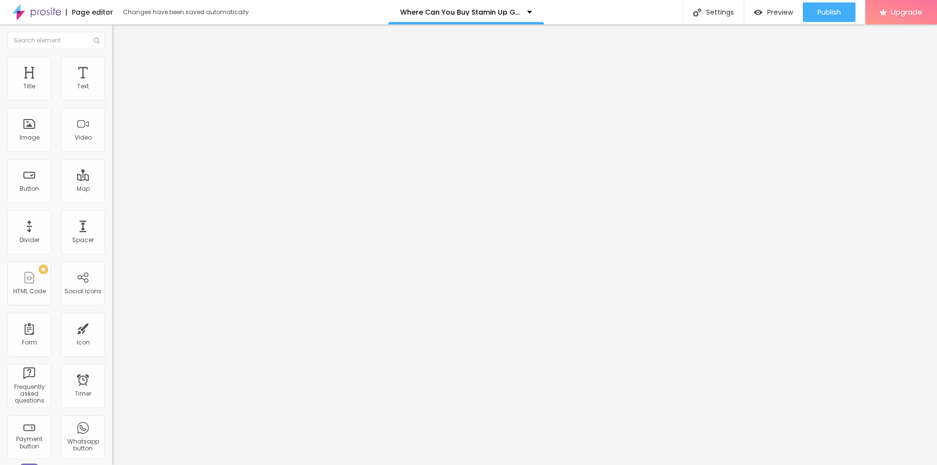
click at [112, 176] on input "Days" at bounding box center [170, 171] width 117 height 10
click at [118, 92] on input "[DATE] 3:15:44" at bounding box center [142, 87] width 49 height 10
click at [90, 127] on button "Next Month" at bounding box center [88, 128] width 16 height 16
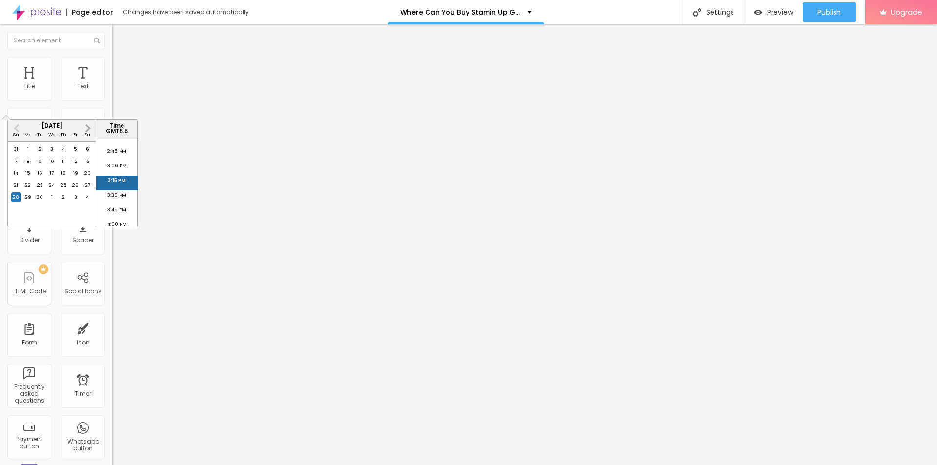
click at [90, 127] on button "Next Month" at bounding box center [88, 128] width 16 height 16
click at [73, 202] on div "31" at bounding box center [76, 197] width 10 height 10
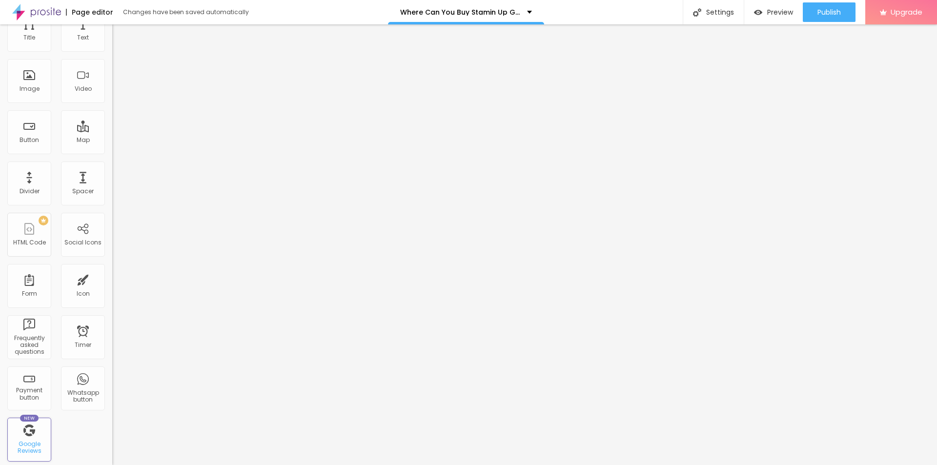
scroll to position [0, 0]
click at [112, 195] on input at bounding box center [178, 200] width 133 height 10
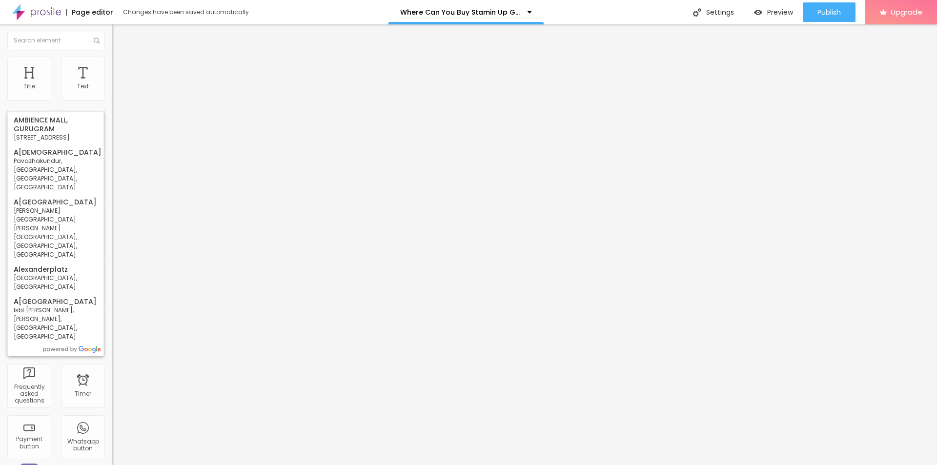
drag, startPoint x: 59, startPoint y: 106, endPoint x: 0, endPoint y: 106, distance: 58.5
click at [112, 106] on div "Find your business a Search your business profile by name. Display information …" at bounding box center [168, 199] width 112 height 247
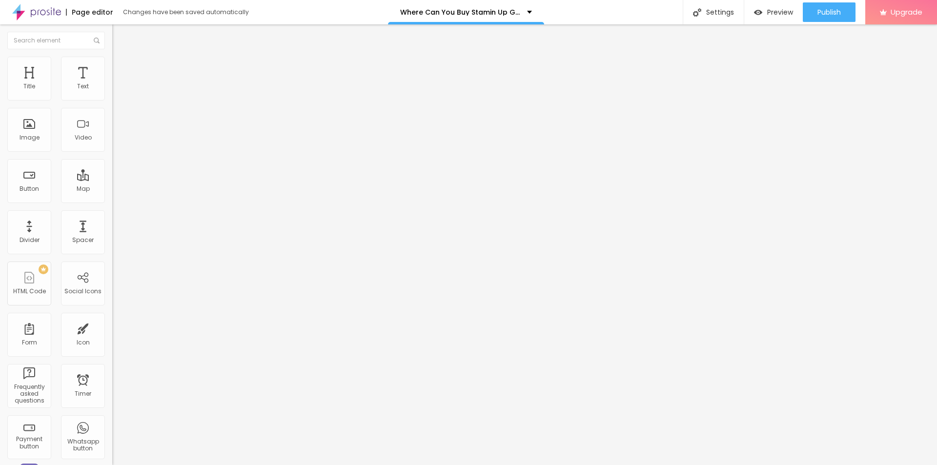
drag, startPoint x: 66, startPoint y: 107, endPoint x: 5, endPoint y: 107, distance: 61.0
click at [112, 107] on div "Address [GEOGRAPHIC_DATA] Align 15 Zoom" at bounding box center [168, 173] width 112 height 195
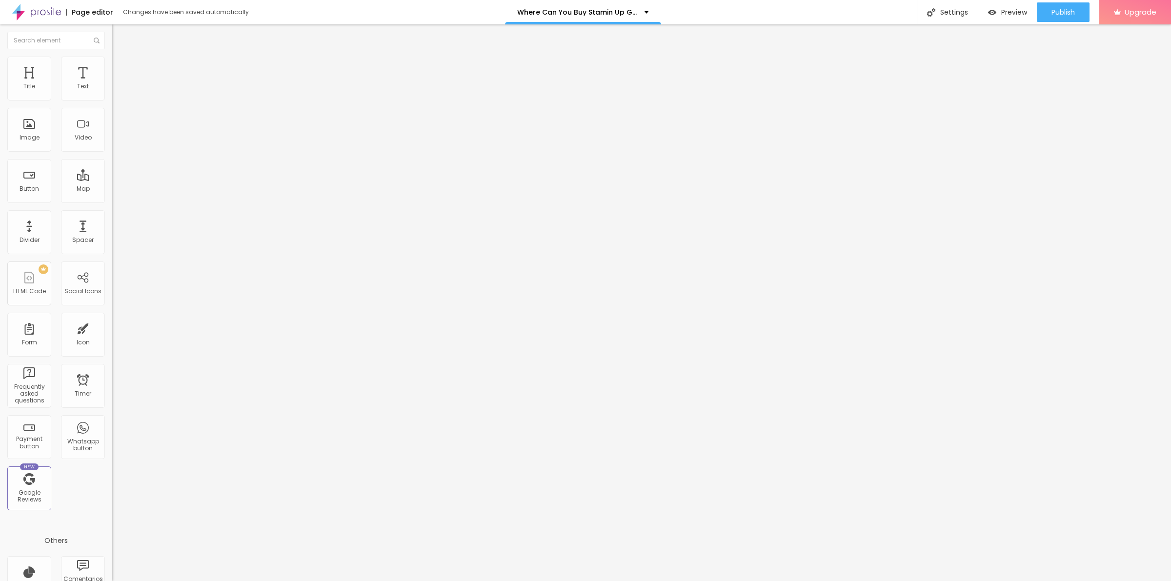
click at [112, 92] on input "[GEOGRAPHIC_DATA]" at bounding box center [170, 87] width 117 height 10
paste input "NO WALK-INS - CALL FOR DELIVERY, [STREET_ADDRESS], [US_STATE]"
click at [112, 92] on input "Click me" at bounding box center [170, 87] width 117 height 10
paste input "👇❗❗❤️𝐎𝐟𝐟𝐢𝐜𝐢𝐚𝐥 𝐖𝐞𝐛𝐬𝐢𝐭𝐞❗❗❤️👇"
click at [112, 200] on input "https://" at bounding box center [170, 196] width 117 height 10
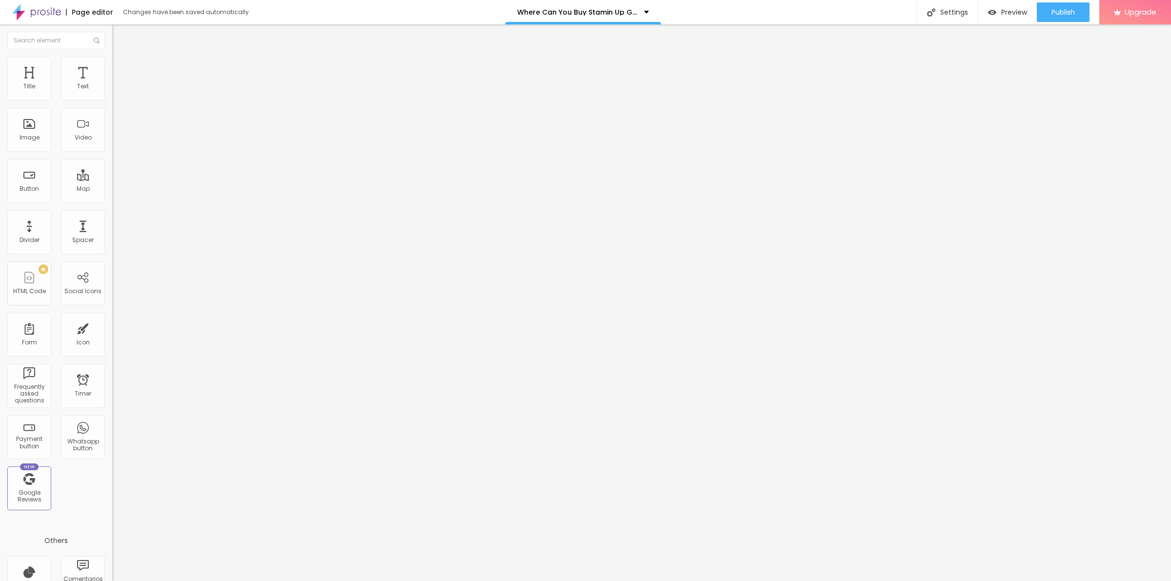
paste input "[DOMAIN_NAME][URL]"
click at [112, 117] on img at bounding box center [115, 113] width 7 height 7
click at [121, 66] on span "Style" at bounding box center [128, 63] width 14 height 8
drag, startPoint x: 99, startPoint y: 104, endPoint x: 26, endPoint y: 108, distance: 72.8
click at [112, 100] on input "range" at bounding box center [143, 96] width 63 height 8
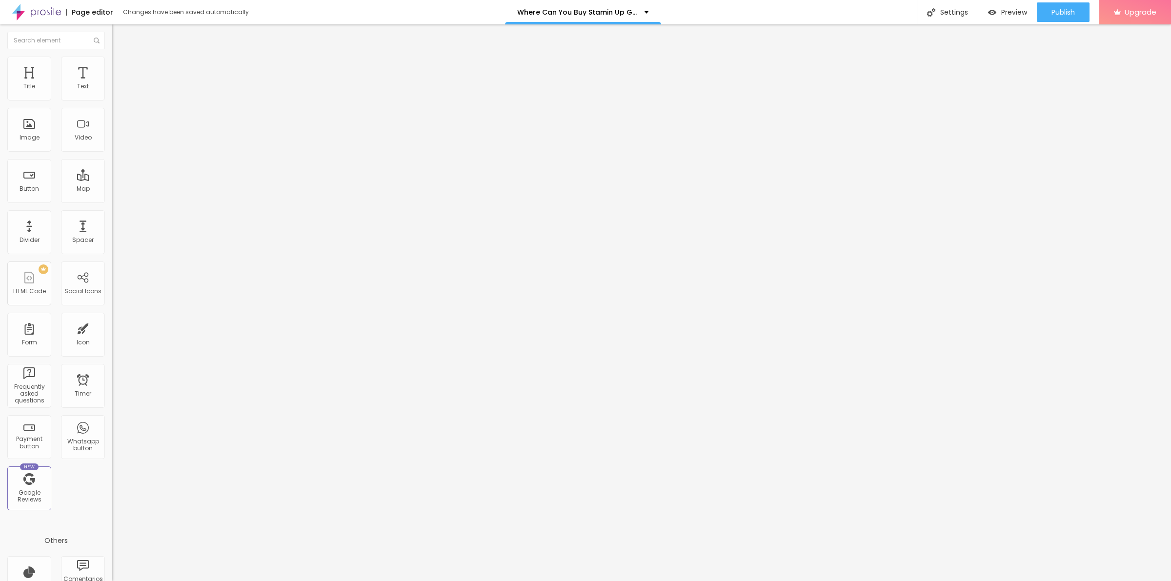
click at [112, 125] on input "range" at bounding box center [143, 121] width 63 height 8
click at [112, 159] on div "Edit Map Content Style Advanced Width 35 px % Height 270 px" at bounding box center [168, 302] width 112 height 557
click at [121, 69] on span "Advanced" at bounding box center [137, 73] width 32 height 8
click at [112, 370] on input "text" at bounding box center [170, 375] width 117 height 10
click at [121, 67] on span "Style" at bounding box center [128, 63] width 14 height 8
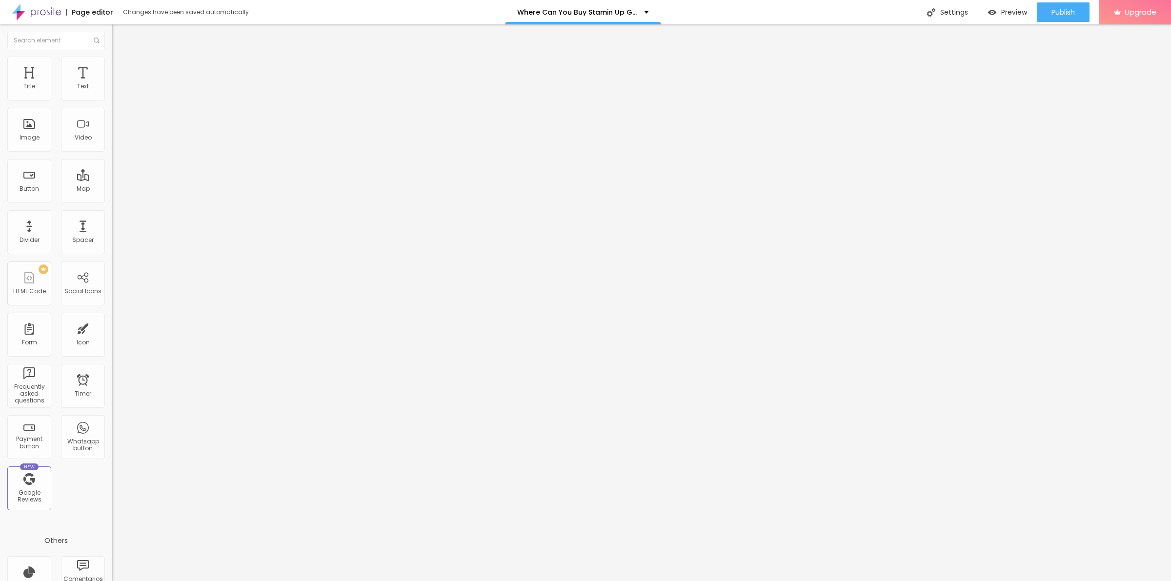
click at [112, 56] on img at bounding box center [116, 51] width 9 height 9
click at [112, 124] on img at bounding box center [115, 121] width 7 height 7
drag, startPoint x: 53, startPoint y: 152, endPoint x: 66, endPoint y: 152, distance: 13.2
click at [112, 246] on input "range" at bounding box center [143, 250] width 63 height 8
drag, startPoint x: 66, startPoint y: 151, endPoint x: 0, endPoint y: 154, distance: 66.4
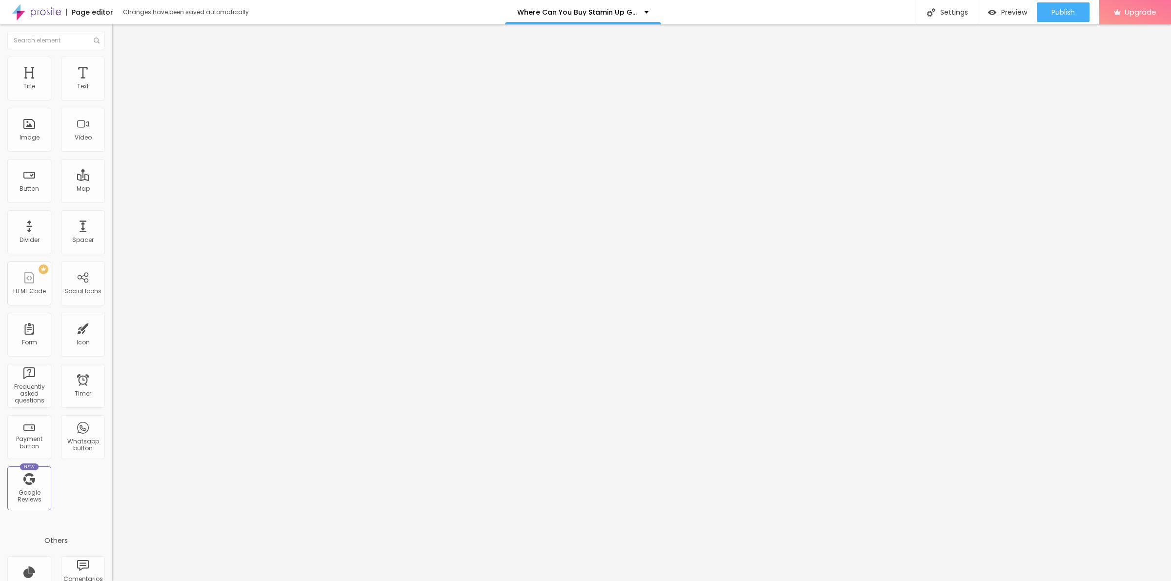
click at [112, 246] on input "range" at bounding box center [143, 250] width 63 height 8
click at [121, 67] on span "Style" at bounding box center [128, 63] width 14 height 8
drag, startPoint x: 28, startPoint y: 105, endPoint x: 67, endPoint y: 113, distance: 39.8
click at [112, 100] on input "range" at bounding box center [143, 96] width 63 height 8
click at [936, 12] on span "Publish" at bounding box center [1062, 12] width 23 height 8
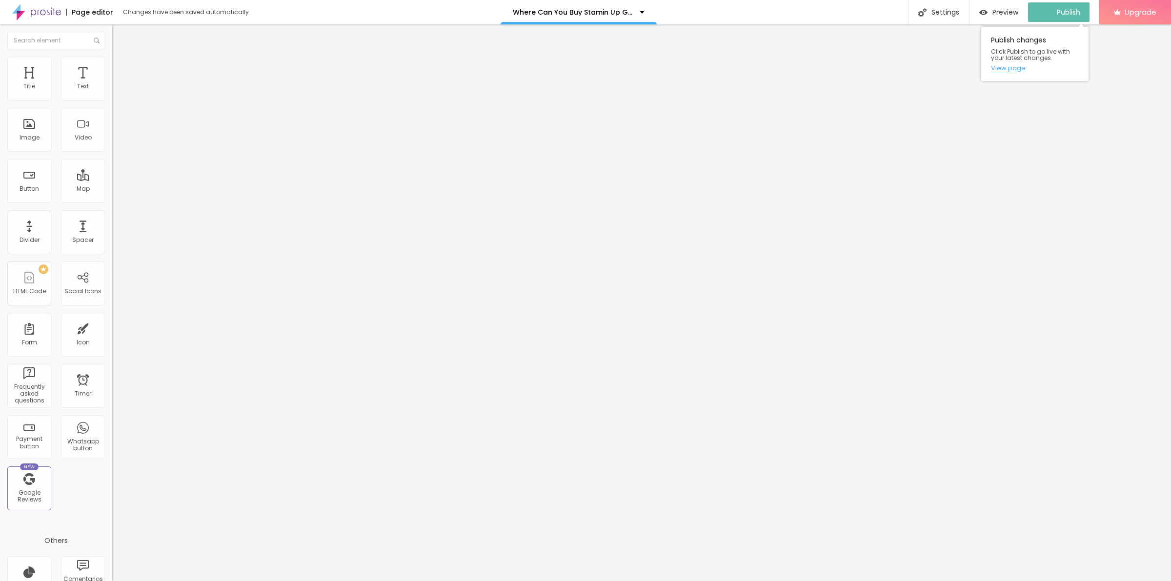
click at [936, 65] on link "View page" at bounding box center [1035, 68] width 88 height 6
click at [112, 84] on span "Change image" at bounding box center [138, 80] width 52 height 8
click at [112, 99] on input "text" at bounding box center [170, 94] width 117 height 10
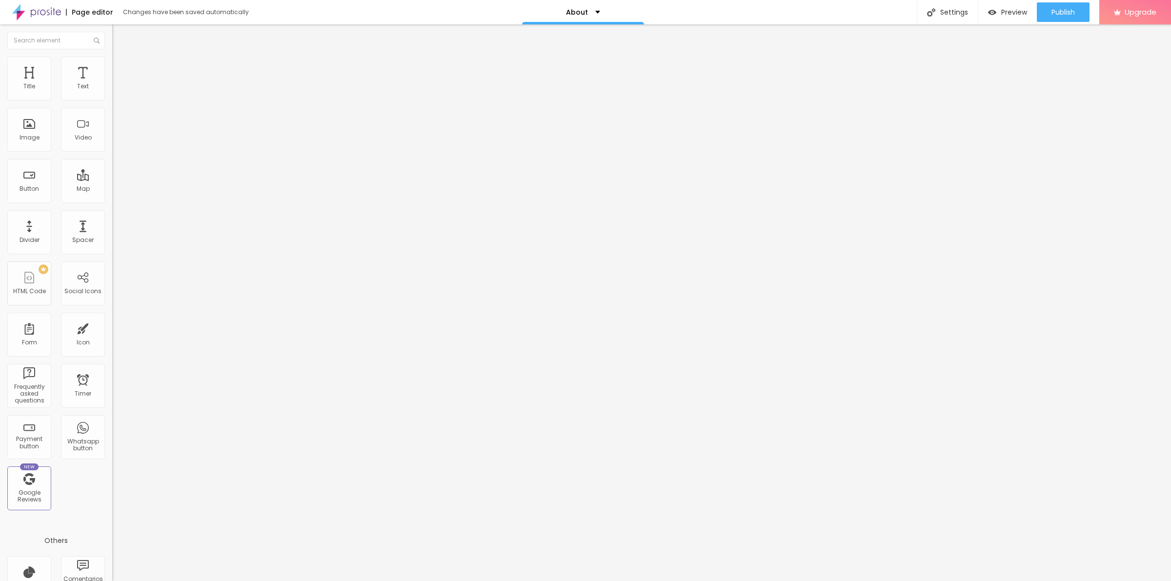
paste input "Stamin Up Gummies [GEOGRAPHIC_DATA]"
type input "Stamin Up Gummies [GEOGRAPHIC_DATA]"
click at [112, 200] on input "https://" at bounding box center [170, 195] width 117 height 10
paste input "[DOMAIN_NAME][URL]"
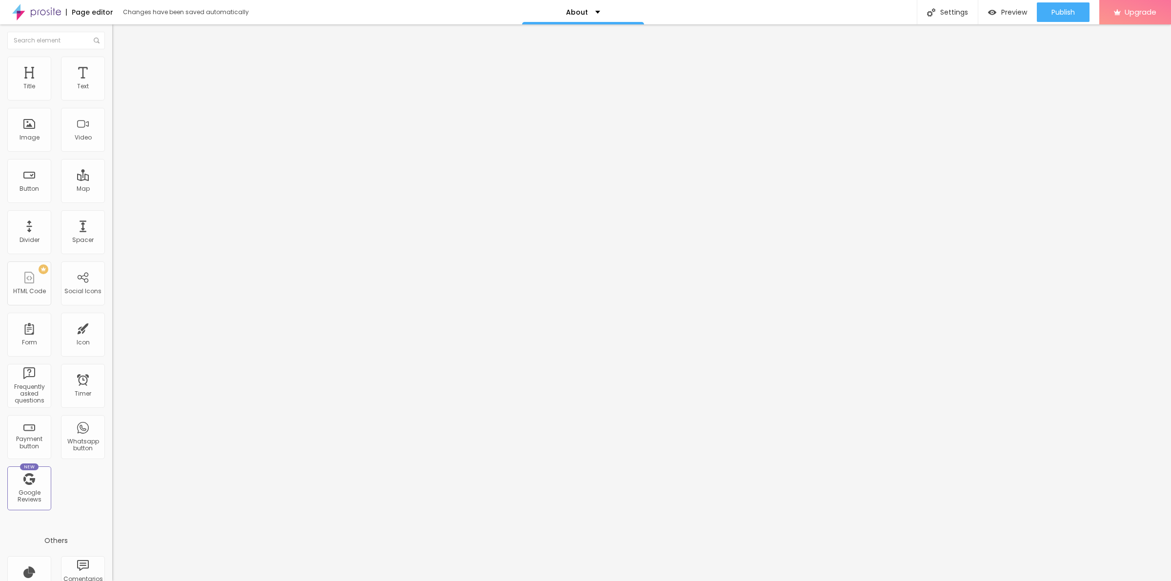
type input "[URL][DOMAIN_NAME]"
type input "29"
type input "28"
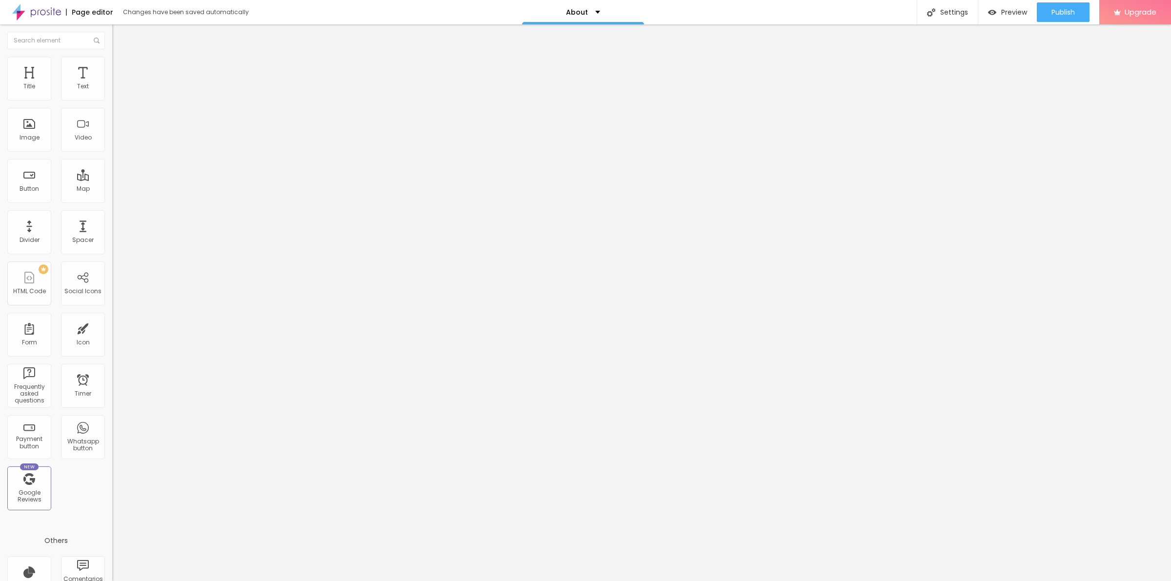
type input "28"
type input "31"
type input "29"
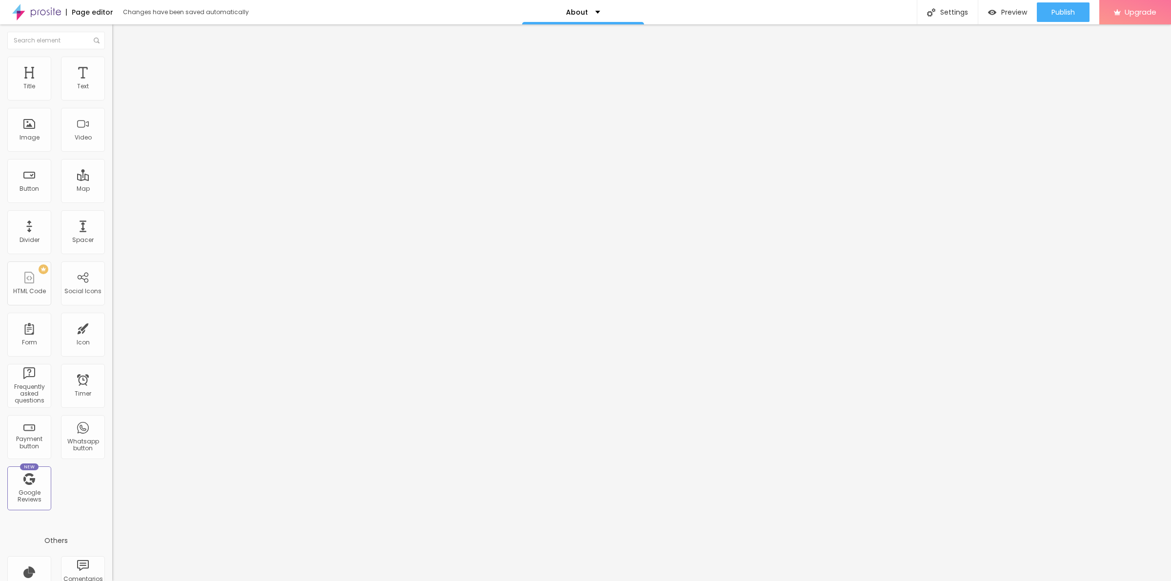
type input "29"
click at [112, 230] on input "range" at bounding box center [143, 234] width 63 height 8
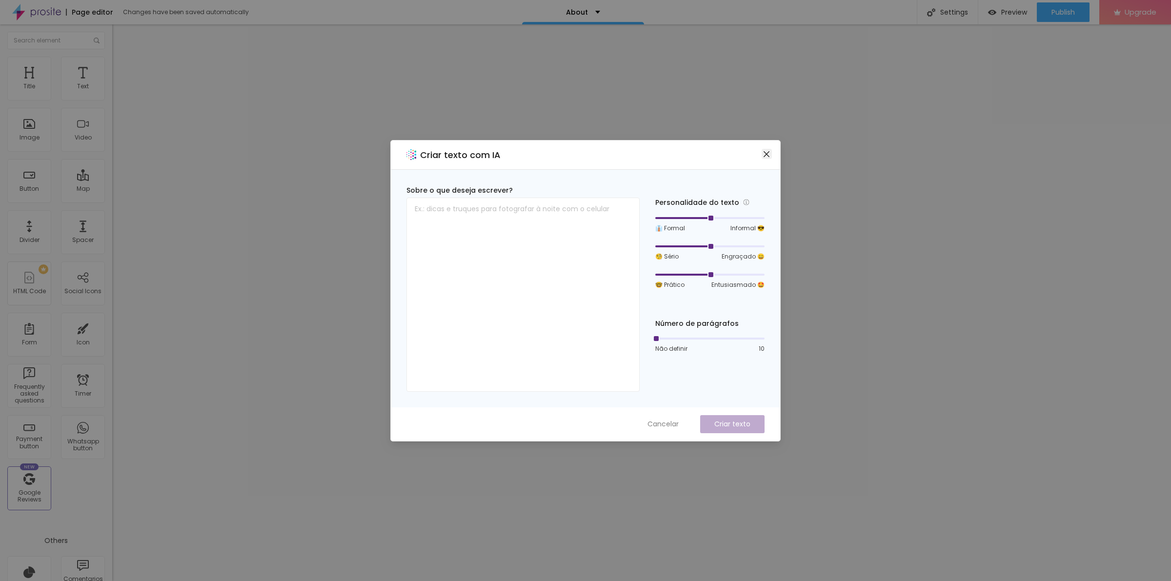
click at [766, 155] on icon "close" at bounding box center [766, 154] width 8 height 8
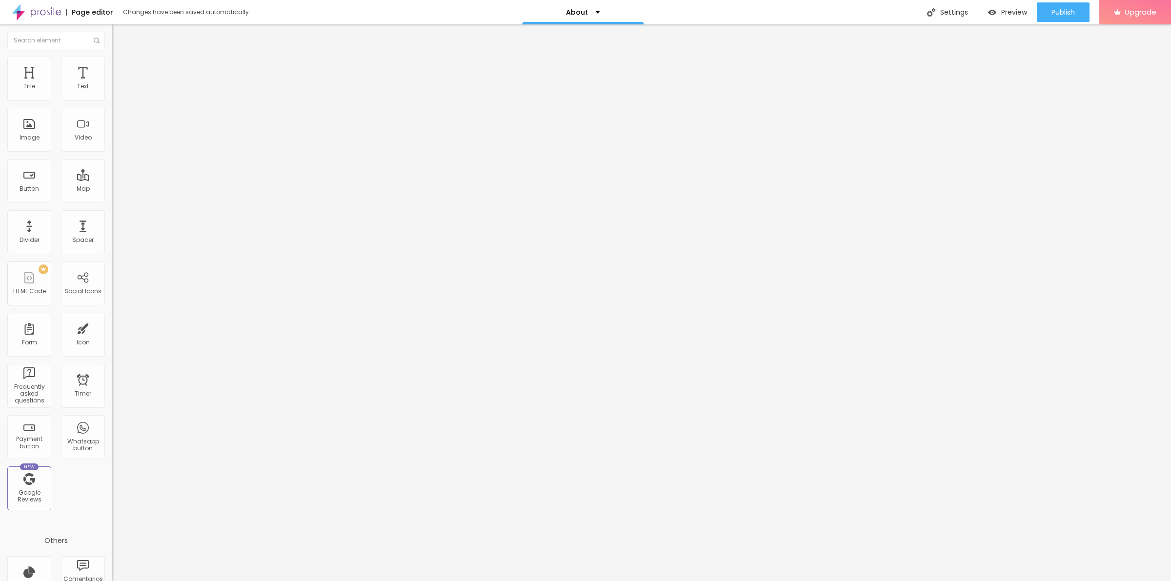
click at [112, 96] on img at bounding box center [168, 140] width 112 height 112
click at [112, 332] on input "https://" at bounding box center [170, 337] width 117 height 10
paste input "[DOMAIN_NAME][URL]"
type input "[URL][DOMAIN_NAME]"
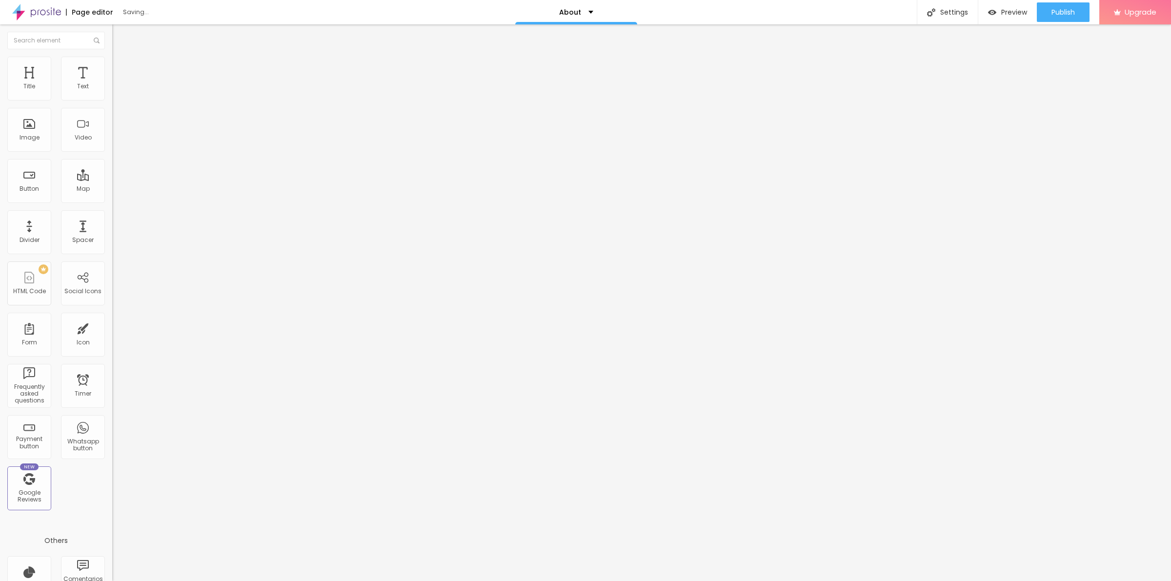
scroll to position [0, 0]
click at [112, 485] on div "Instagram" at bounding box center [168, 488] width 112 height 6
paste input "[DOMAIN_NAME][URL]"
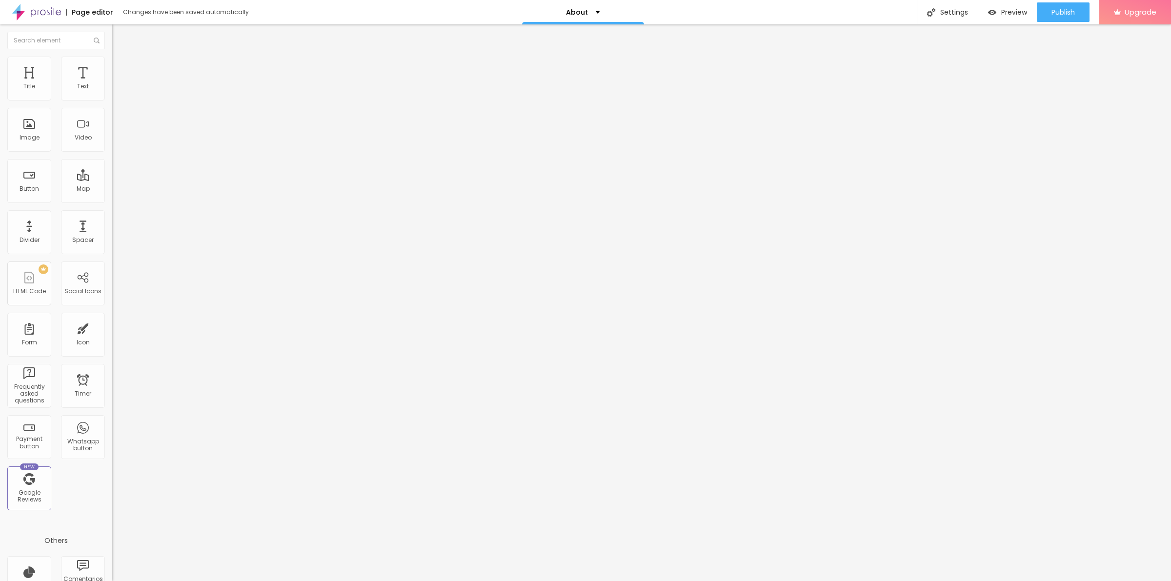
type input "[URL][DOMAIN_NAME]"
paste input "[DOMAIN_NAME][URL]"
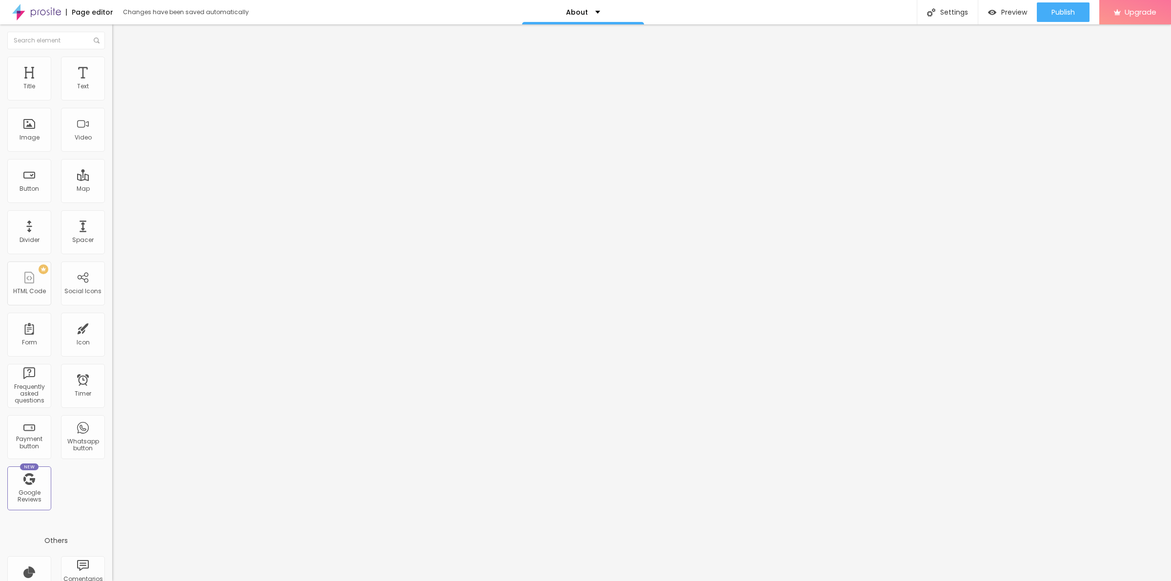
scroll to position [0, 101]
type input "[URL][DOMAIN_NAME]"
click at [112, 197] on div "Facebook" at bounding box center [168, 200] width 112 height 6
click at [112, 332] on input "[URL][DOMAIN_NAME]" at bounding box center [170, 337] width 117 height 10
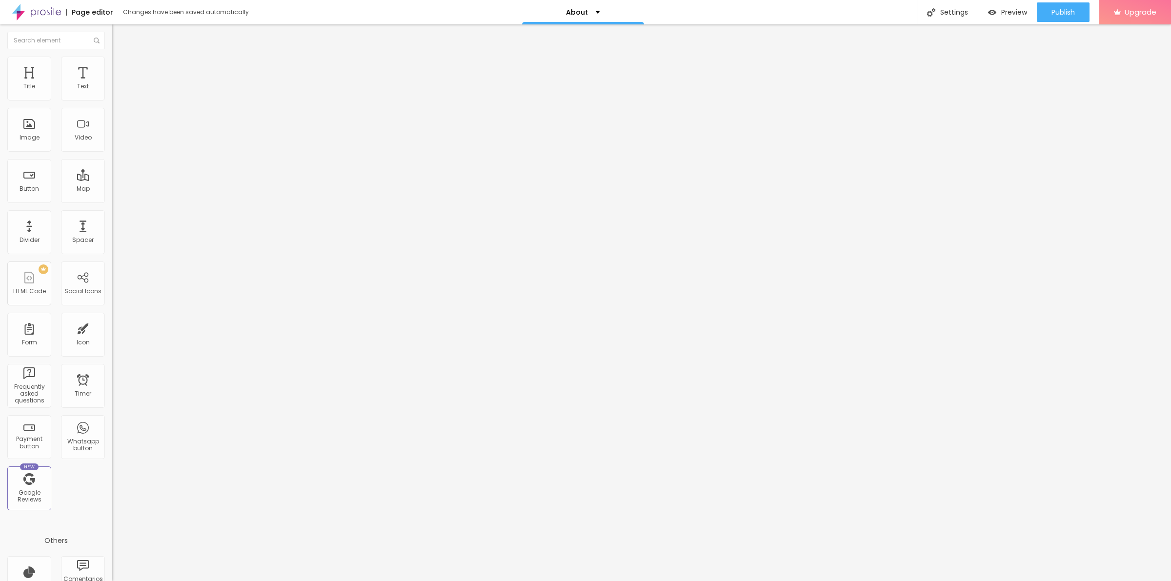
paste input "www.facebook.com/Stamin.UpCanada/"
type input "https://www.facebook.com/Stamin.UpCanada/"
click at [112, 306] on div "Edit Social Icons Content Style Advanced Facebook Social Facebook URL address h…" at bounding box center [168, 302] width 112 height 557
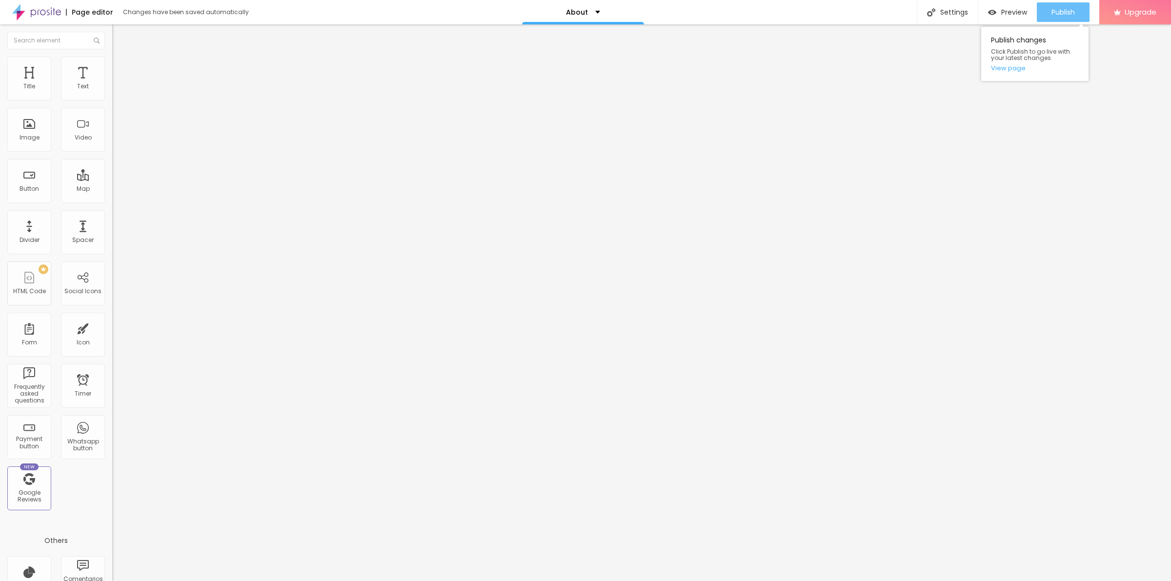
click at [1072, 13] on span "Publish" at bounding box center [1062, 12] width 23 height 8
click at [1006, 68] on link "View page" at bounding box center [1035, 68] width 88 height 6
